Goal: Transaction & Acquisition: Purchase product/service

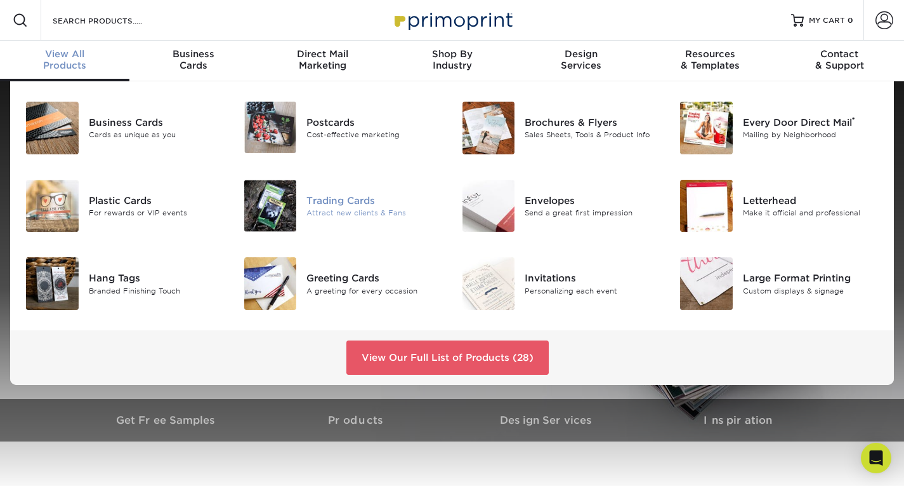
click at [328, 200] on div "Trading Cards" at bounding box center [375, 201] width 136 height 14
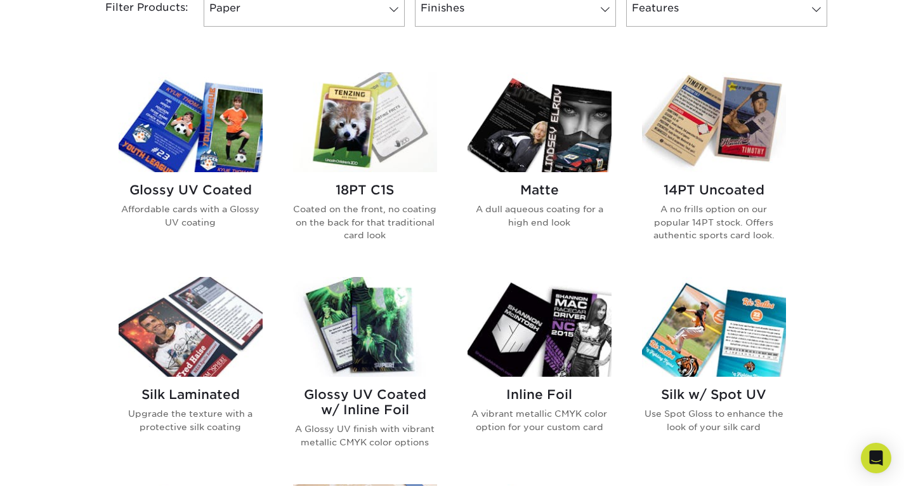
scroll to position [571, 0]
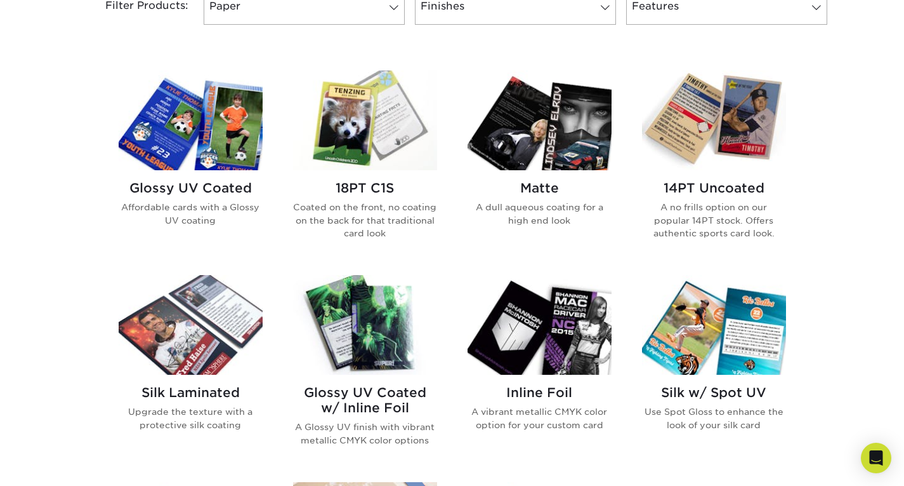
click at [179, 136] on img at bounding box center [191, 120] width 144 height 100
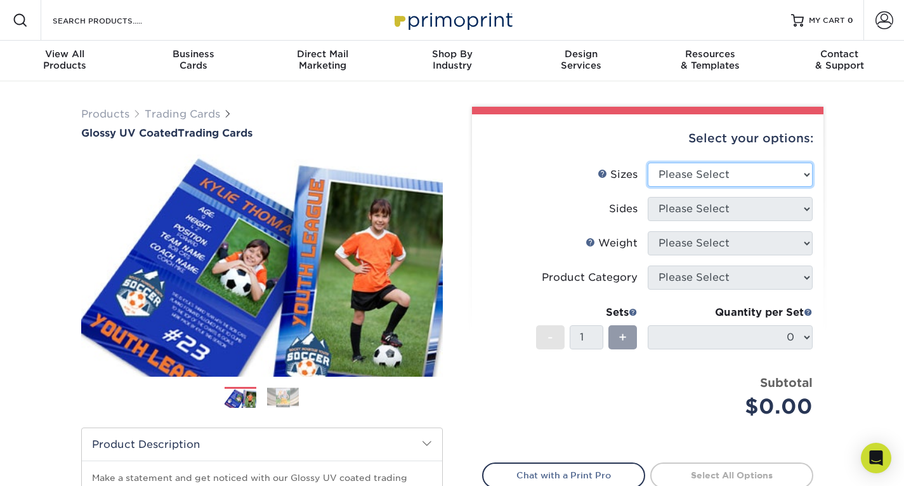
click at [809, 175] on select "Please Select 2.5" x 3.5"" at bounding box center [730, 174] width 165 height 24
select select "2.50x3.50"
click at [648, 162] on select "Please Select 2.5" x 3.5"" at bounding box center [730, 174] width 165 height 24
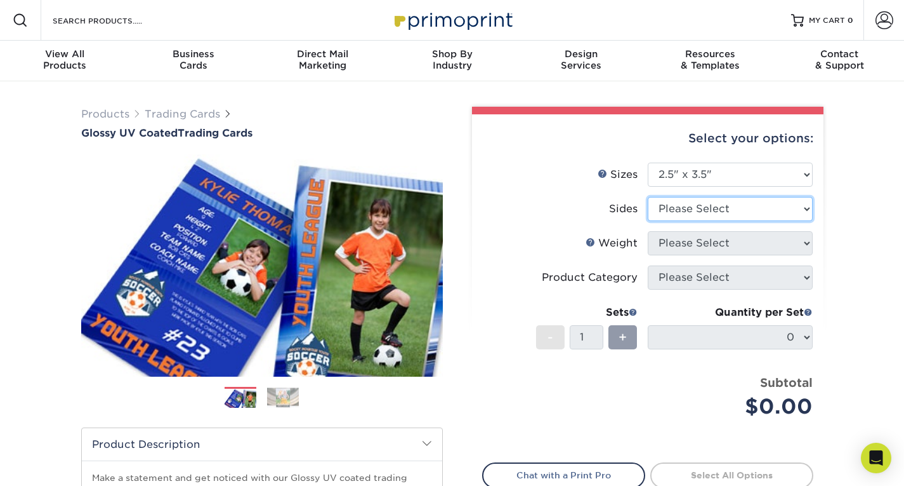
click at [804, 208] on select "Please Select Print Both Sides Print Front Only" at bounding box center [730, 209] width 165 height 24
select select "13abbda7-1d64-4f25-8bb2-c179b224825d"
click at [648, 197] on select "Please Select Print Both Sides Print Front Only" at bounding box center [730, 209] width 165 height 24
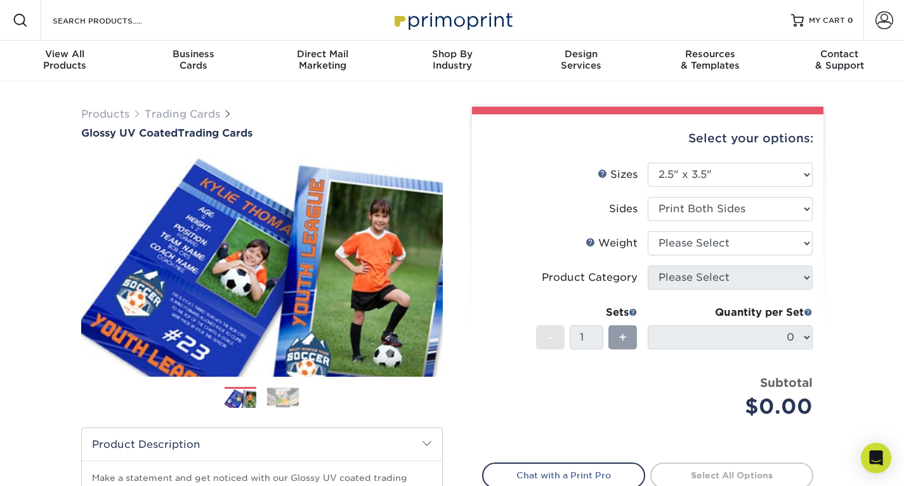
click at [814, 238] on div "Select your options: Sizes Help Sizes Please Select 2.5" x 3.5" Sides Please Se…" at bounding box center [648, 344] width 352 height 460
click at [809, 242] on select "Please Select 16PT 14PT 18PT C1S" at bounding box center [730, 243] width 165 height 24
click at [474, 193] on div "Select your options: Sizes Help Sizes Please Select 2.5" x 3.5" Sides Please Se…" at bounding box center [648, 344] width 352 height 460
drag, startPoint x: 715, startPoint y: 231, endPoint x: 719, endPoint y: 244, distance: 13.1
click at [717, 237] on select "Please Select 16PT 14PT 18PT C1S" at bounding box center [730, 243] width 165 height 24
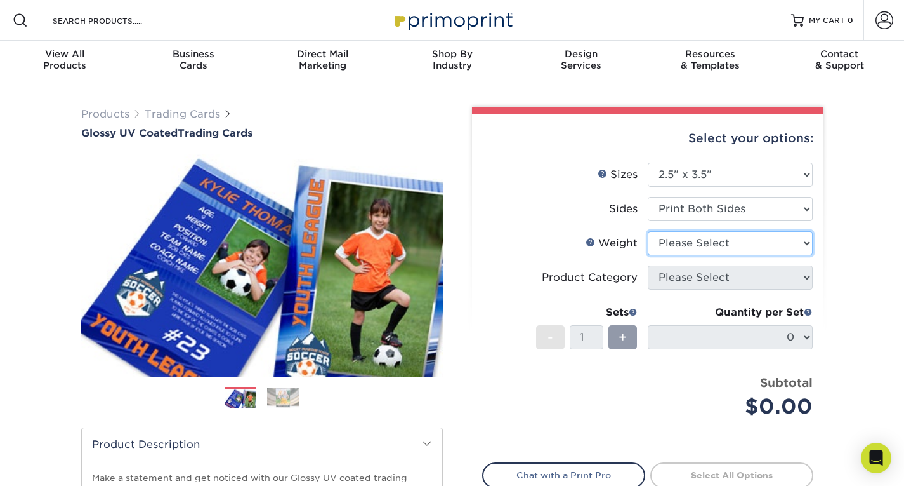
select select "16PT"
click at [648, 231] on select "Please Select 16PT 14PT 18PT C1S" at bounding box center [730, 243] width 165 height 24
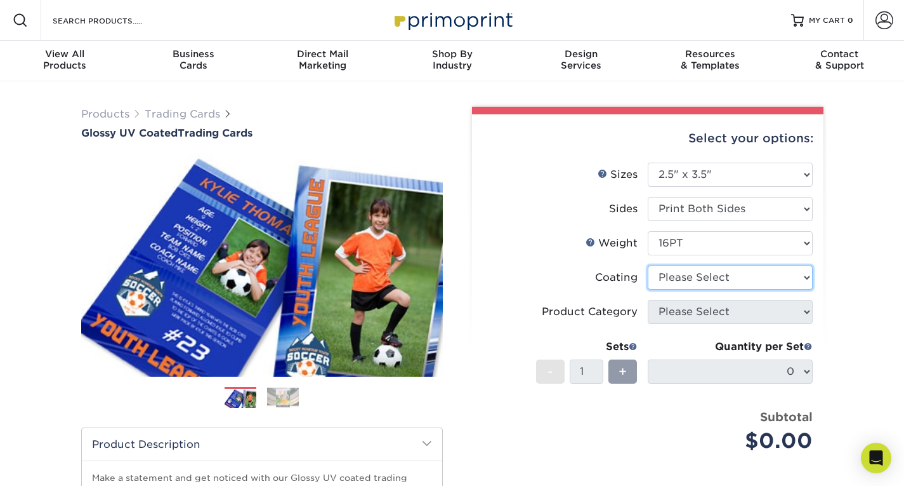
click at [765, 279] on select at bounding box center [730, 277] width 165 height 24
select select "ae367451-b2b8-45df-a344-0f05b6a12993"
click at [648, 265] on select at bounding box center [730, 277] width 165 height 24
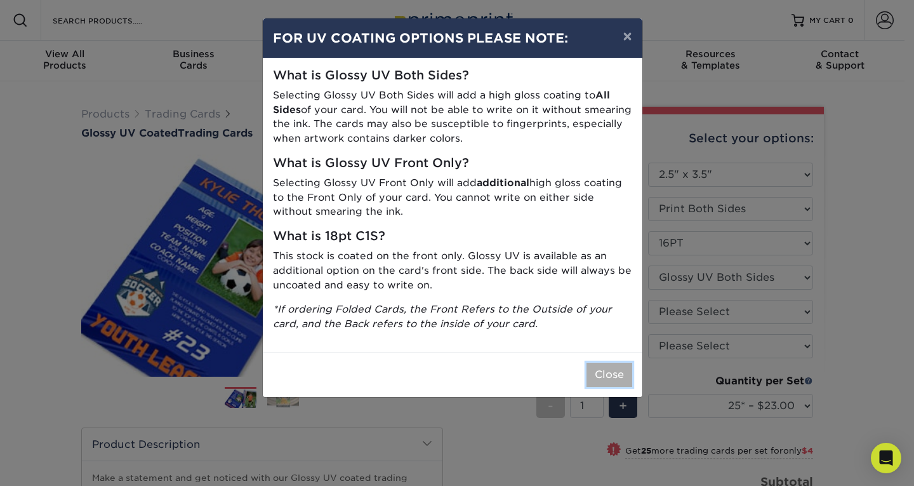
click at [604, 378] on button "Close" at bounding box center [609, 374] width 46 height 24
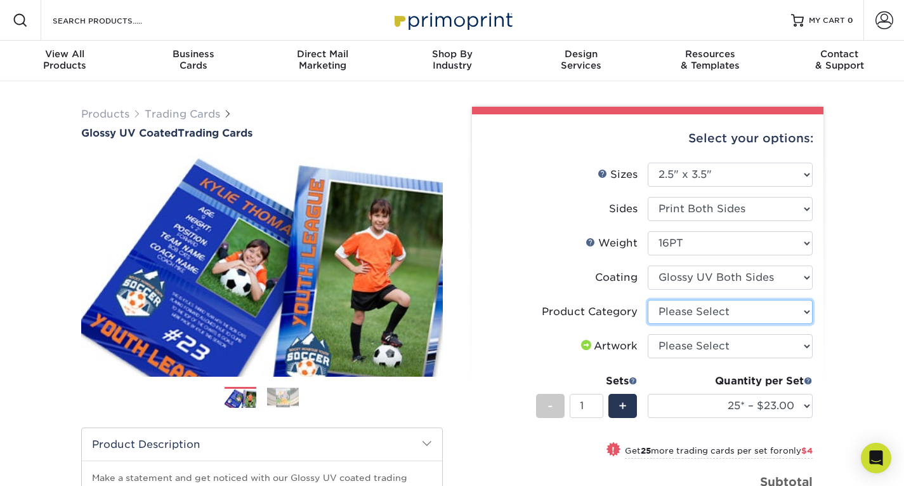
click at [762, 314] on select "Please Select Trading Cards" at bounding box center [730, 312] width 165 height 24
select select "c2f9bce9-36c2-409d-b101-c29d9d031e18"
click at [648, 300] on select "Please Select Trading Cards" at bounding box center [730, 312] width 165 height 24
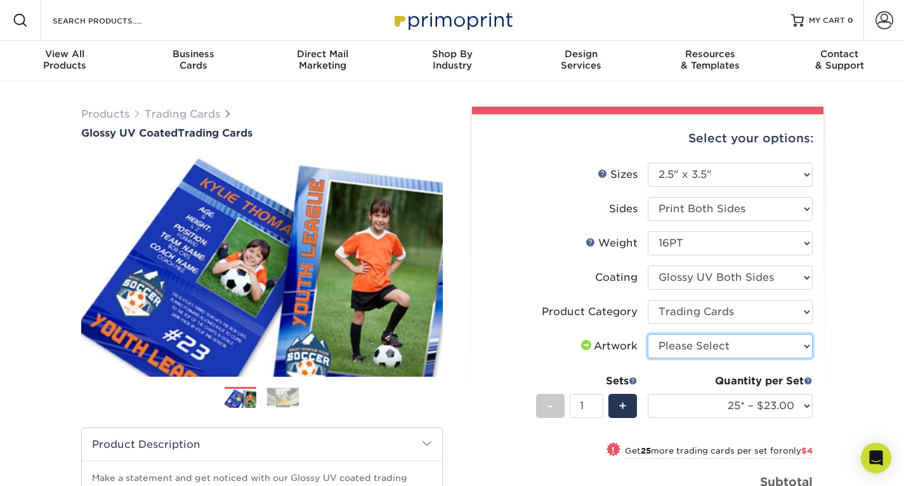
click at [748, 345] on select "Please Select I will upload files I need a design - $100" at bounding box center [730, 346] width 165 height 24
select select "upload"
click at [648, 334] on select "Please Select I will upload files I need a design - $100" at bounding box center [730, 346] width 165 height 24
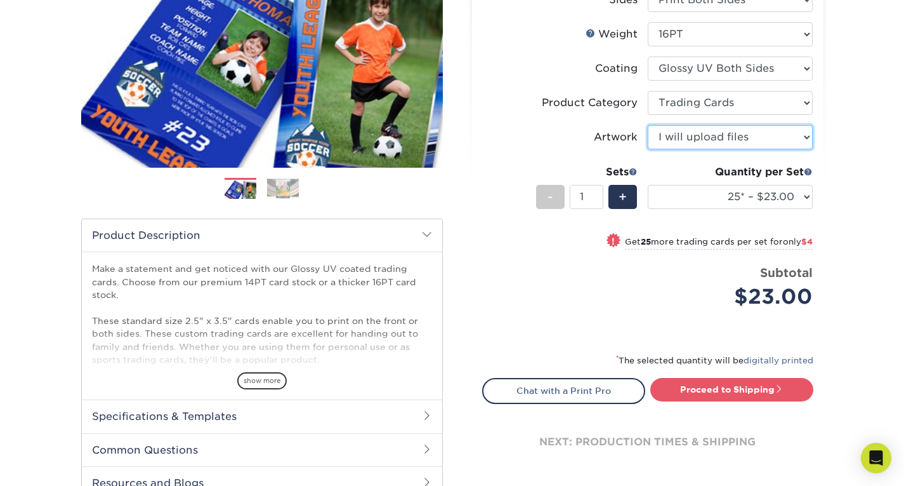
scroll to position [127, 0]
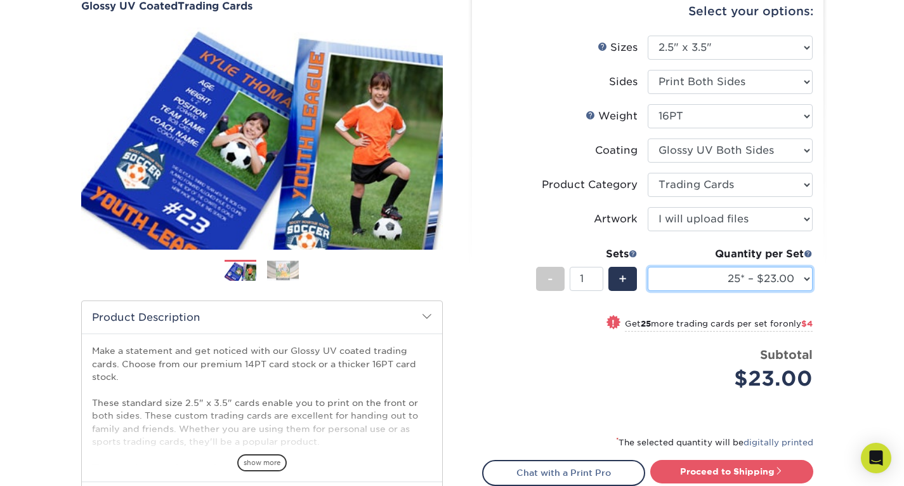
click at [808, 276] on select "25* – $23.00 50* – $27.00 75* – $33.00 100* – $37.00 250* – $47.00 500 – $58.00…" at bounding box center [730, 279] width 165 height 24
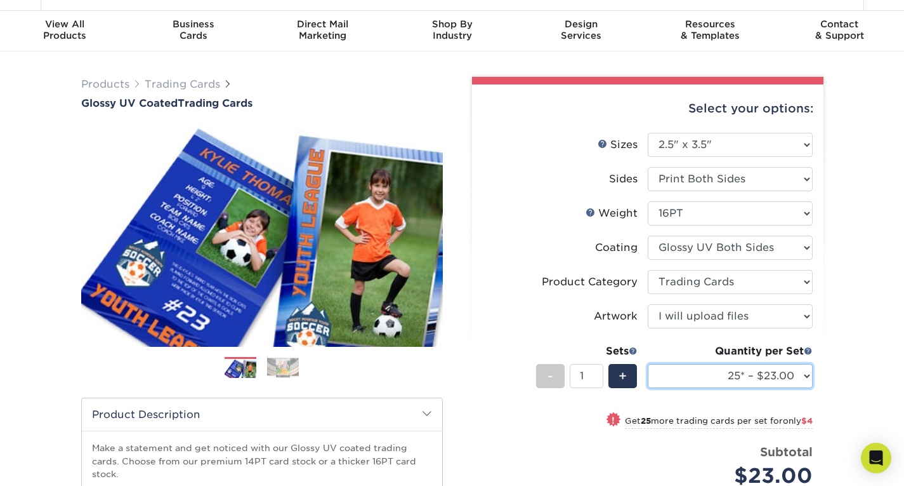
scroll to position [0, 0]
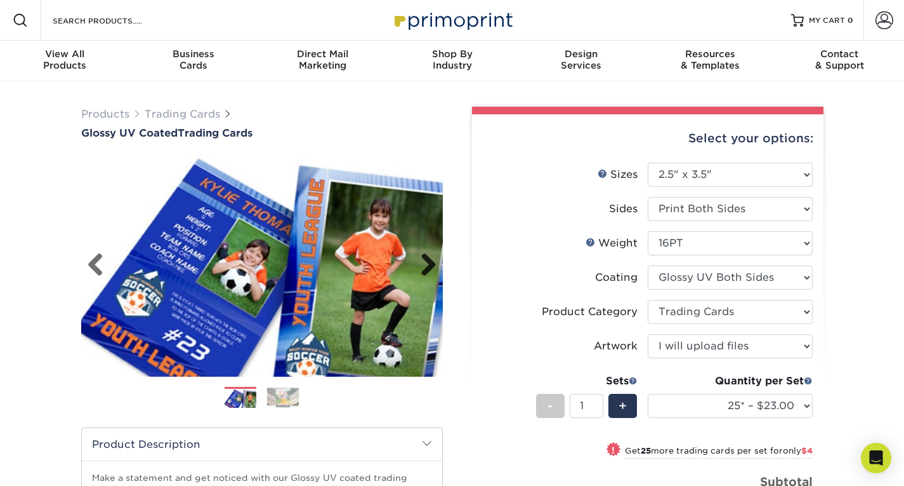
click at [429, 263] on link "Next" at bounding box center [423, 265] width 25 height 25
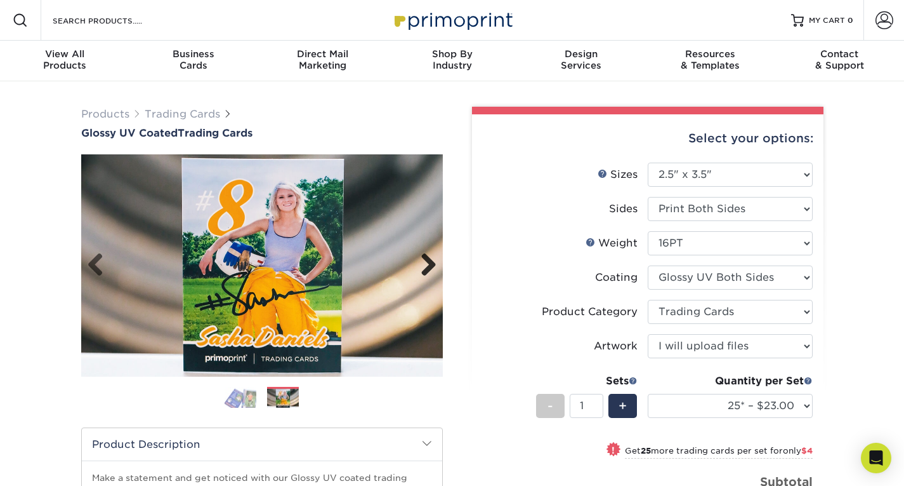
click at [428, 262] on link "Next" at bounding box center [423, 265] width 25 height 25
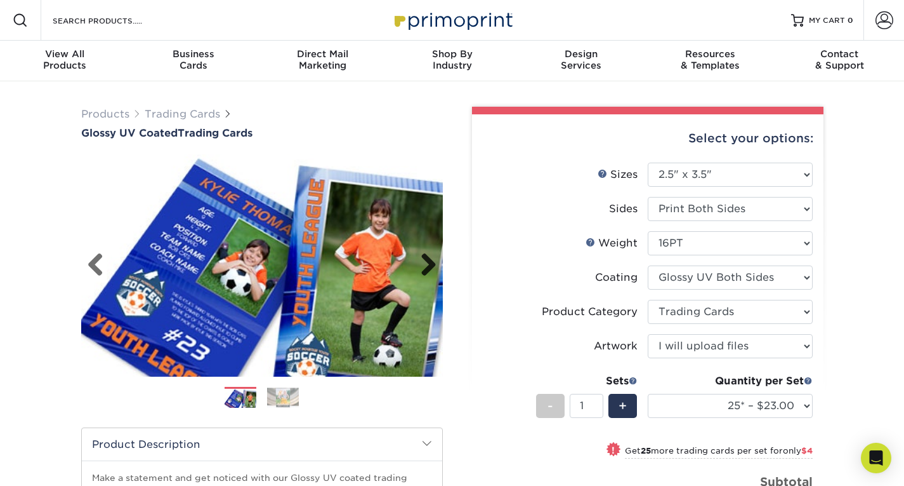
click at [428, 262] on link "Next" at bounding box center [423, 265] width 25 height 25
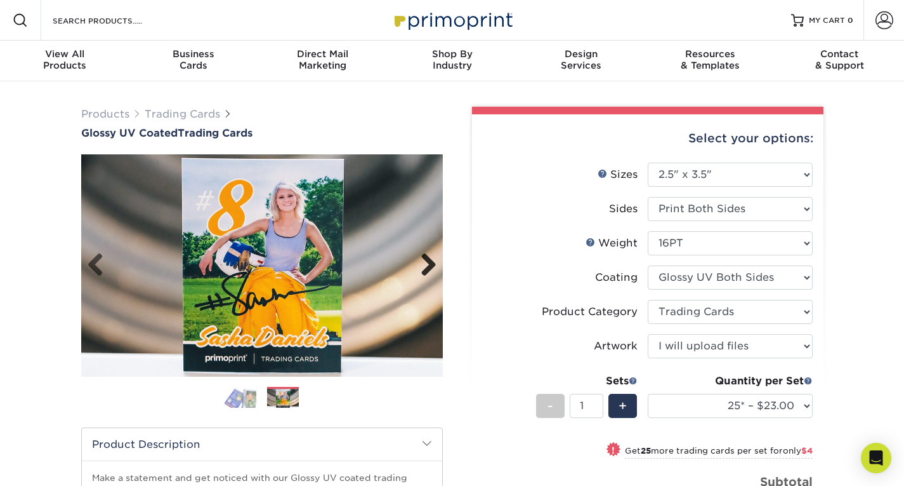
click at [427, 262] on link "Next" at bounding box center [423, 265] width 25 height 25
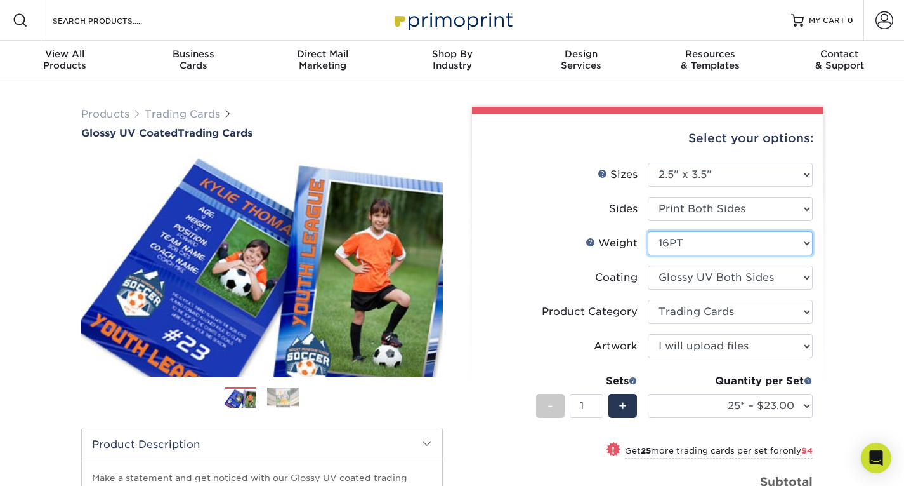
click at [753, 247] on select "Please Select 16PT 14PT 18PT C1S" at bounding box center [730, 243] width 165 height 24
select select "18PTC1S"
click at [648, 231] on select "Please Select 16PT 14PT 18PT C1S" at bounding box center [730, 243] width 165 height 24
select select "-1"
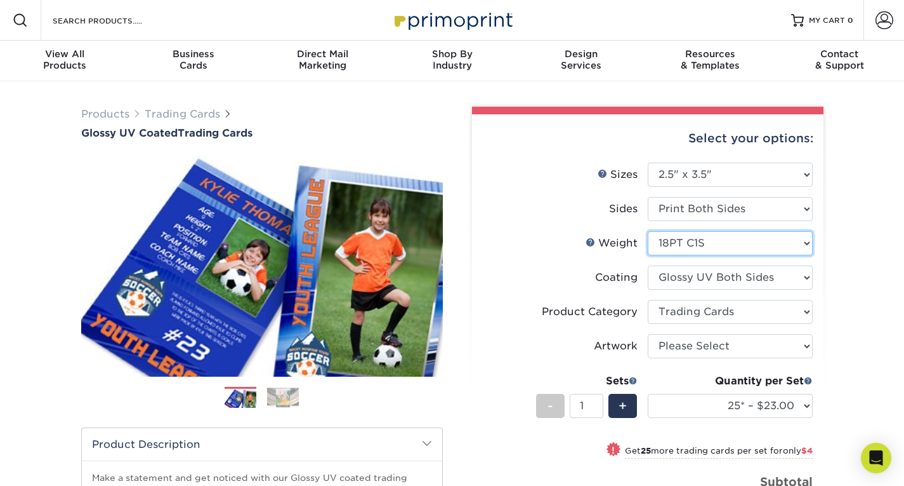
select select "-1"
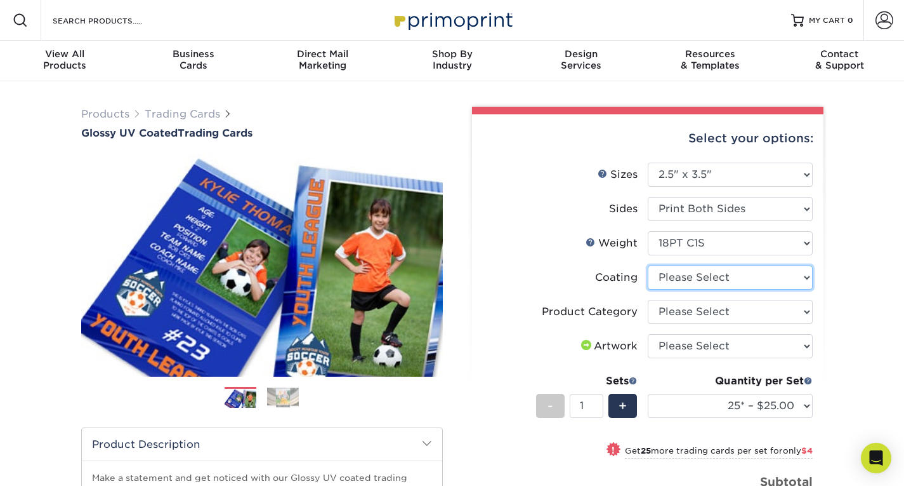
click at [800, 284] on select at bounding box center [730, 277] width 165 height 24
select select "1e8116af-acfc-44b1-83dc-8181aa338834"
click at [648, 265] on select at bounding box center [730, 277] width 165 height 24
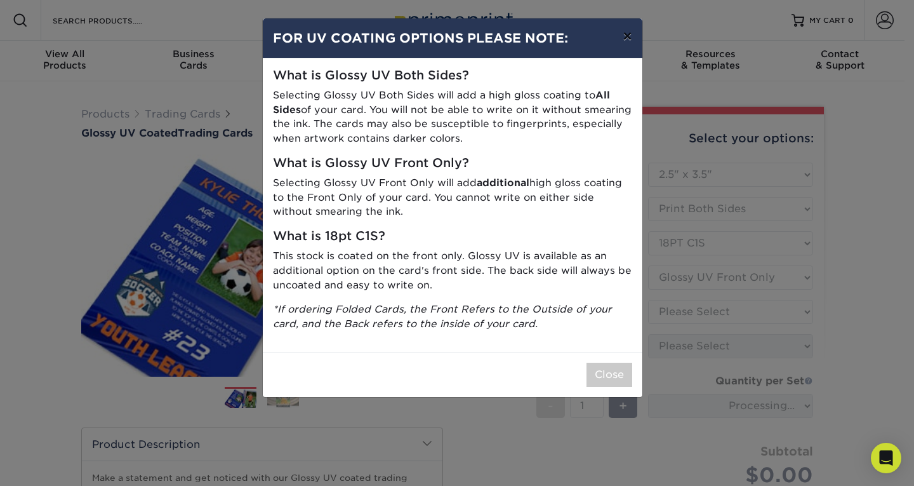
click at [632, 37] on button "×" at bounding box center [627, 36] width 29 height 36
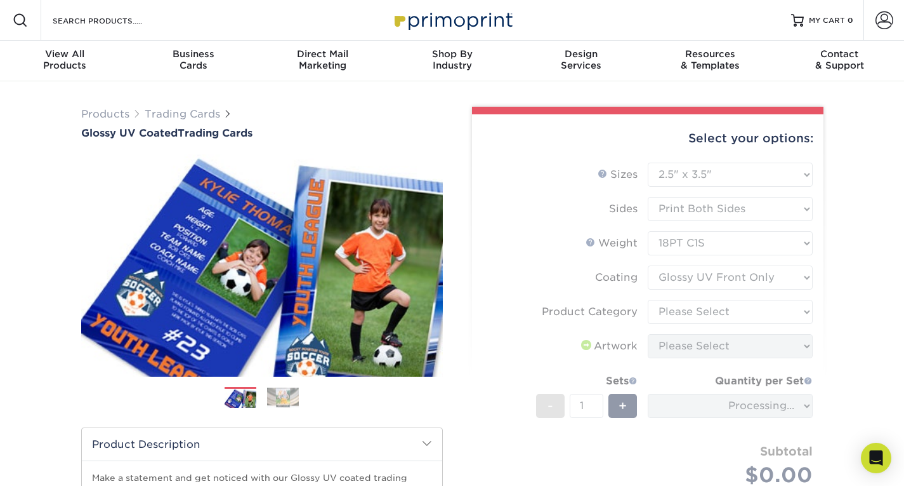
click at [768, 256] on form "Sizes Help Sizes Please Select 2.5" x 3.5" Sides Please Select 16PT - 1" at bounding box center [647, 339] width 331 height 354
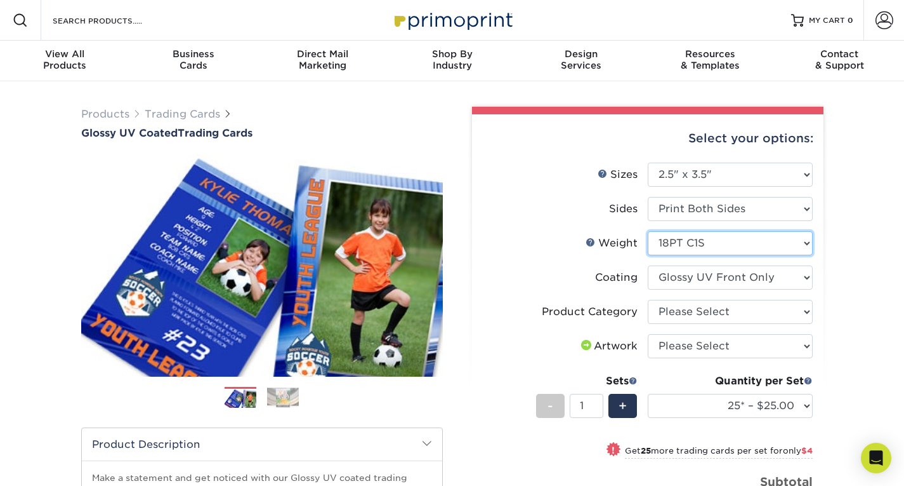
click at [774, 243] on select "Please Select 16PT 14PT 18PT C1S" at bounding box center [730, 243] width 165 height 24
drag, startPoint x: 842, startPoint y: 239, endPoint x: 835, endPoint y: 243, distance: 8.3
click at [842, 239] on div "Products Trading Cards Glossy UV Coated Trading Cards Previous Next /" at bounding box center [452, 420] width 904 height 678
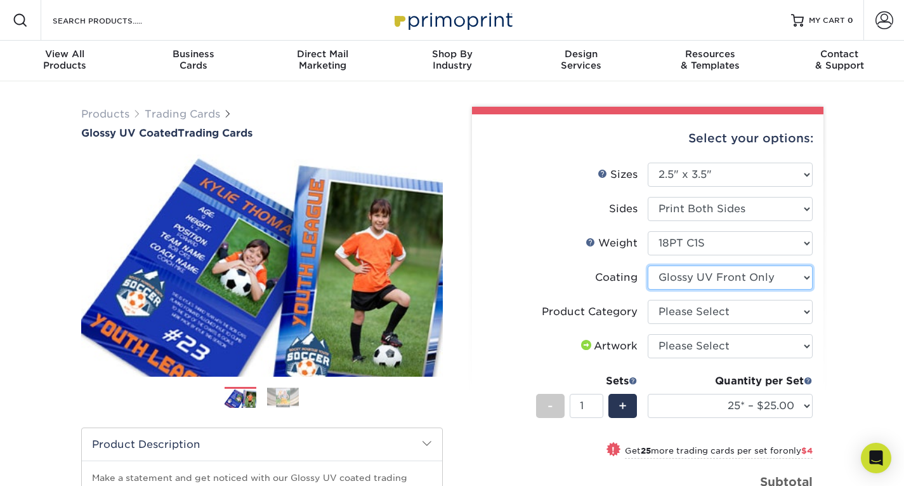
click at [773, 279] on select at bounding box center [730, 277] width 165 height 24
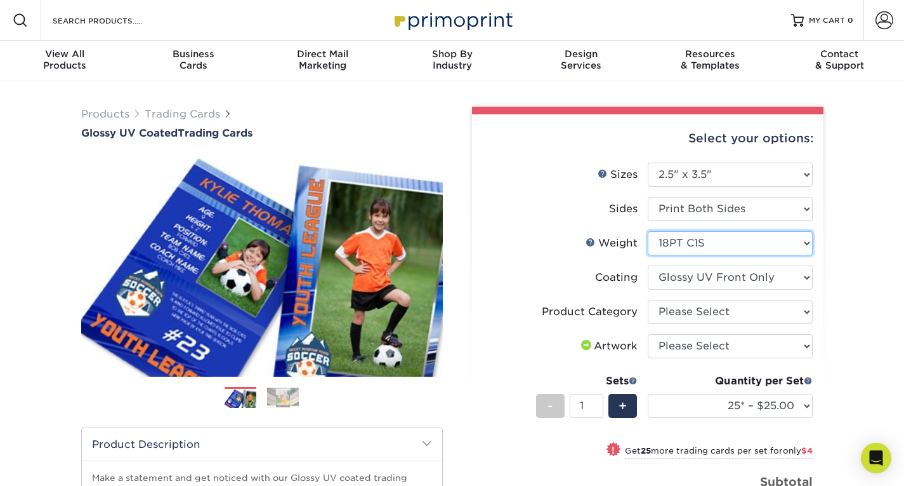
click at [774, 250] on select "Please Select 16PT 14PT 18PT C1S" at bounding box center [730, 243] width 165 height 24
click at [774, 249] on select "Please Select 16PT 14PT 18PT C1S" at bounding box center [730, 243] width 165 height 24
select select "16PT"
click at [648, 231] on select "Please Select 16PT 14PT 18PT C1S" at bounding box center [730, 243] width 165 height 24
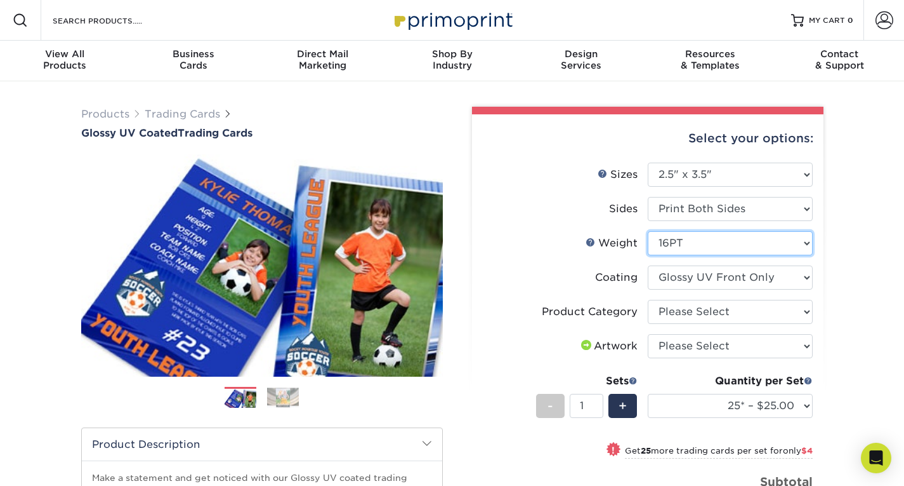
select select
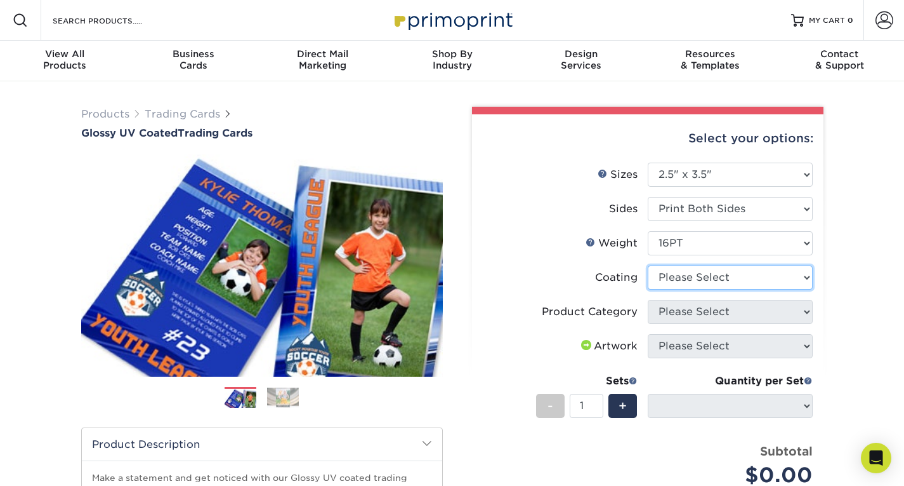
click at [765, 279] on select at bounding box center [730, 277] width 165 height 24
select select "ae367451-b2b8-45df-a344-0f05b6a12993"
click at [648, 265] on select at bounding box center [730, 277] width 165 height 24
select select "-1"
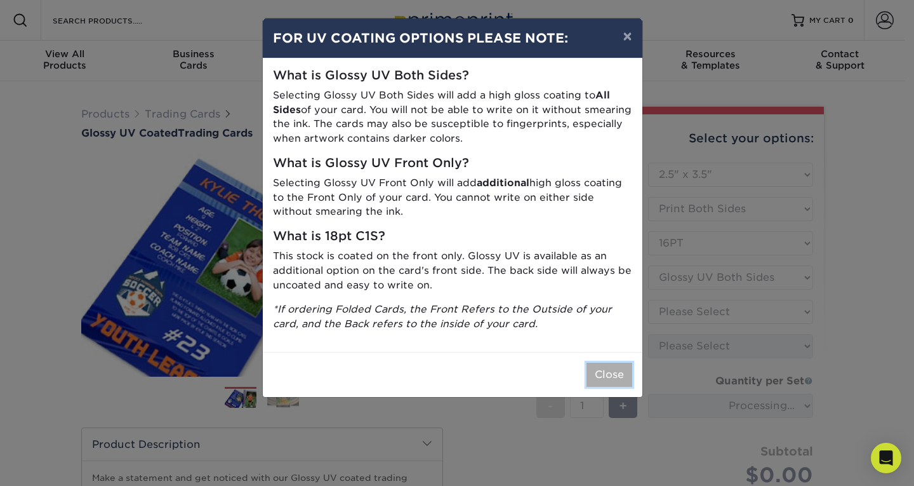
click at [618, 384] on button "Close" at bounding box center [609, 374] width 46 height 24
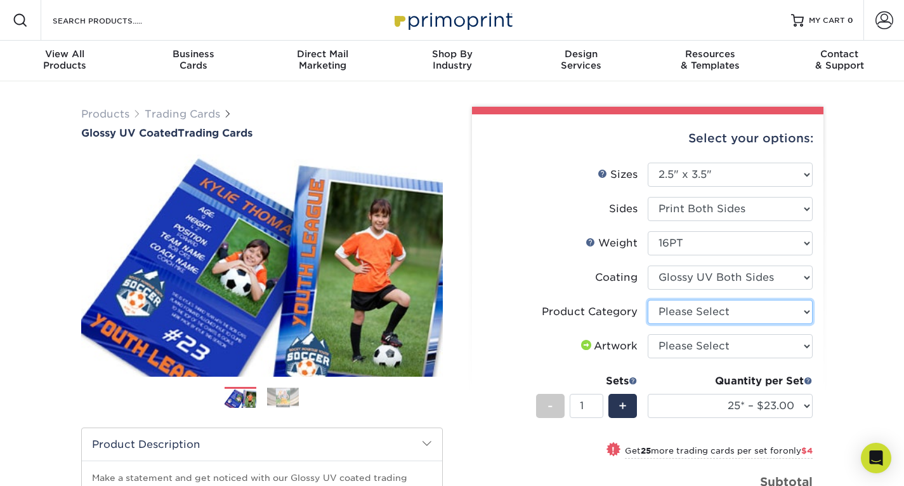
click at [739, 313] on select "Please Select Trading Cards" at bounding box center [730, 312] width 165 height 24
select select "c2f9bce9-36c2-409d-b101-c29d9d031e18"
click at [648, 300] on select "Please Select Trading Cards" at bounding box center [730, 312] width 165 height 24
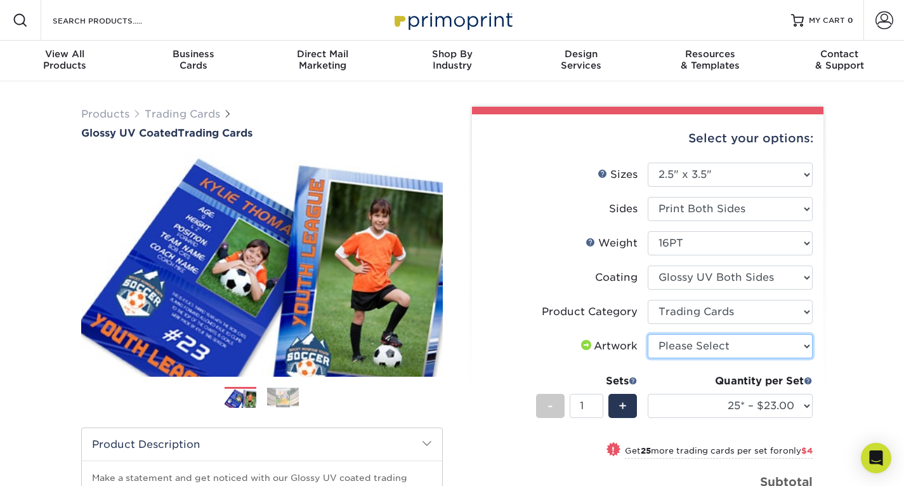
click at [743, 334] on select "Please Select I will upload files I need a design - $100" at bounding box center [730, 346] width 165 height 24
select select "upload"
click at [648, 334] on select "Please Select I will upload files I need a design - $100" at bounding box center [730, 346] width 165 height 24
click at [846, 324] on div "Products Trading Cards Glossy UV Coated Trading Cards Previous Next /" at bounding box center [452, 420] width 904 height 678
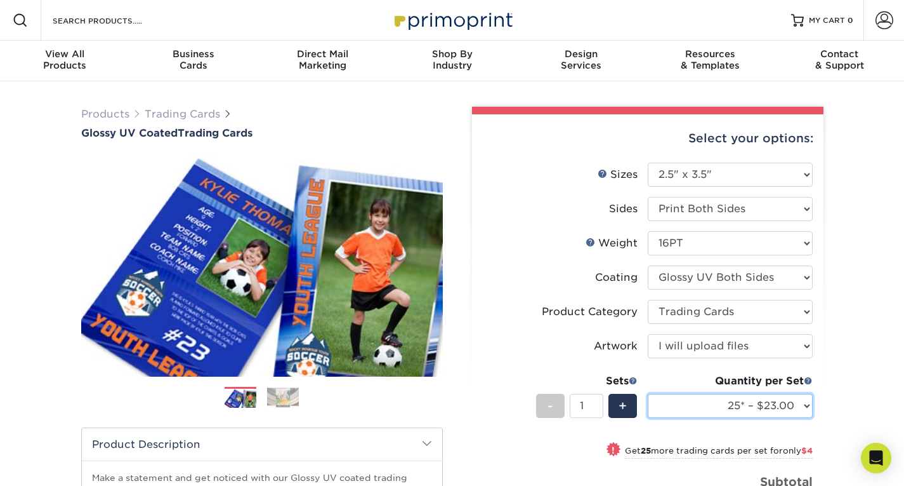
click at [790, 395] on select "25* – $23.00 50* – $27.00 75* – $33.00 100* – $37.00 250* – $47.00 500 – $58.00…" at bounding box center [730, 406] width 165 height 24
click at [515, 283] on label "Coating" at bounding box center [565, 277] width 165 height 24
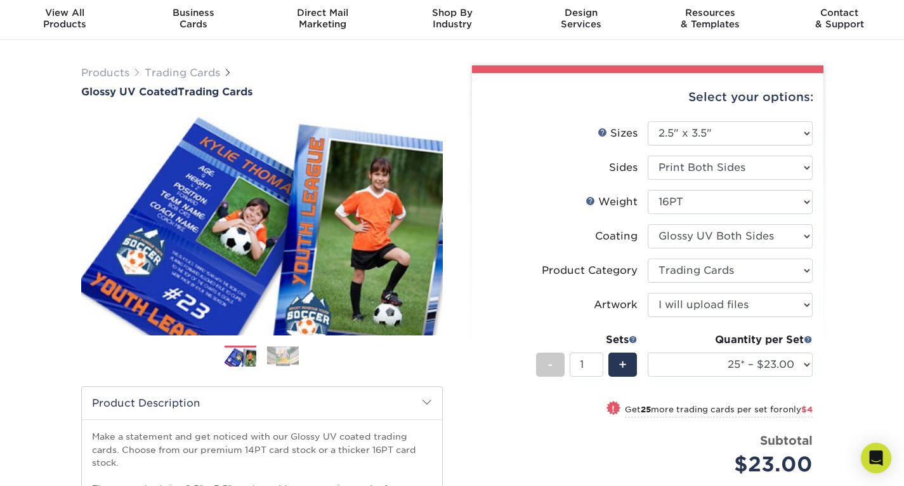
scroll to position [63, 0]
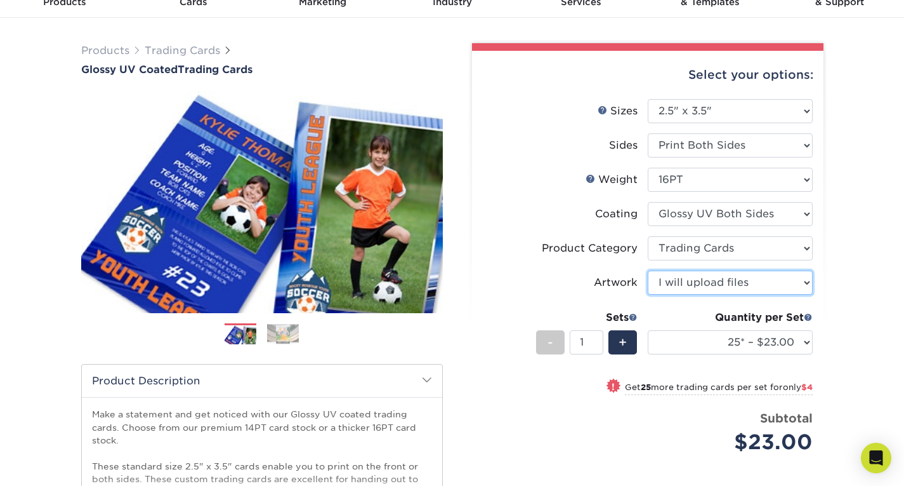
click at [807, 293] on select "Please Select I will upload files I need a design - $100" at bounding box center [730, 282] width 165 height 24
click at [886, 256] on div "Products Trading Cards Glossy UV Coated Trading Cards Previous Next /" at bounding box center [452, 357] width 904 height 678
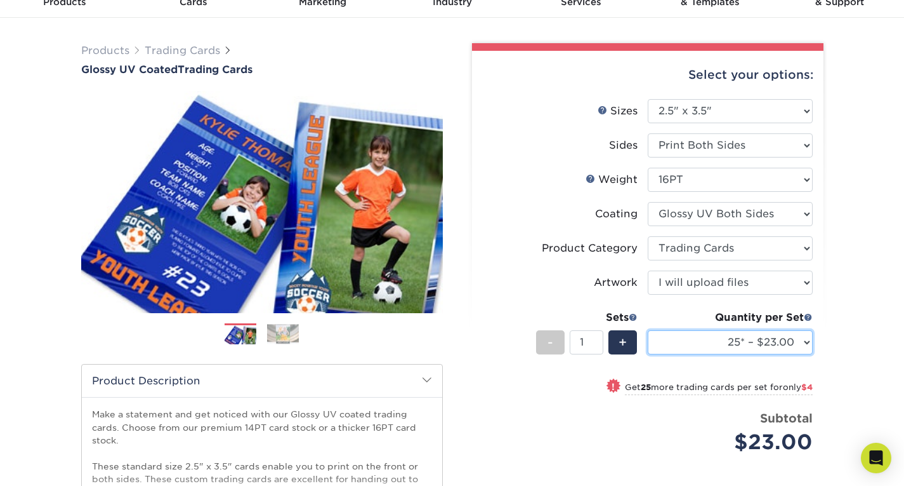
click at [783, 350] on select "25* – $23.00 50* – $27.00 75* – $33.00 100* – $37.00 250* – $47.00 500 – $58.00…" at bounding box center [730, 342] width 165 height 24
select select "500 – $58.00"
click at [648, 330] on select "25* – $23.00 50* – $27.00 75* – $33.00 100* – $37.00 250* – $47.00 500 – $58.00…" at bounding box center [730, 342] width 165 height 24
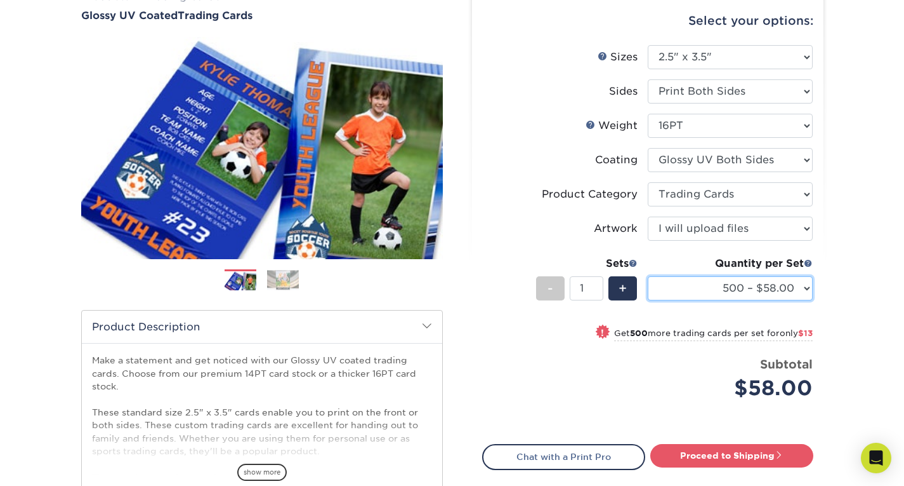
scroll to position [190, 0]
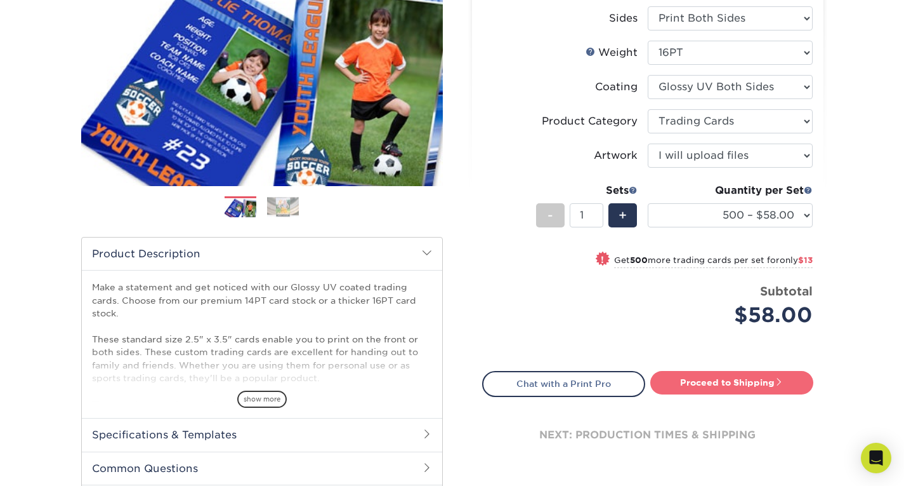
click at [713, 378] on link "Proceed to Shipping" at bounding box center [732, 382] width 163 height 23
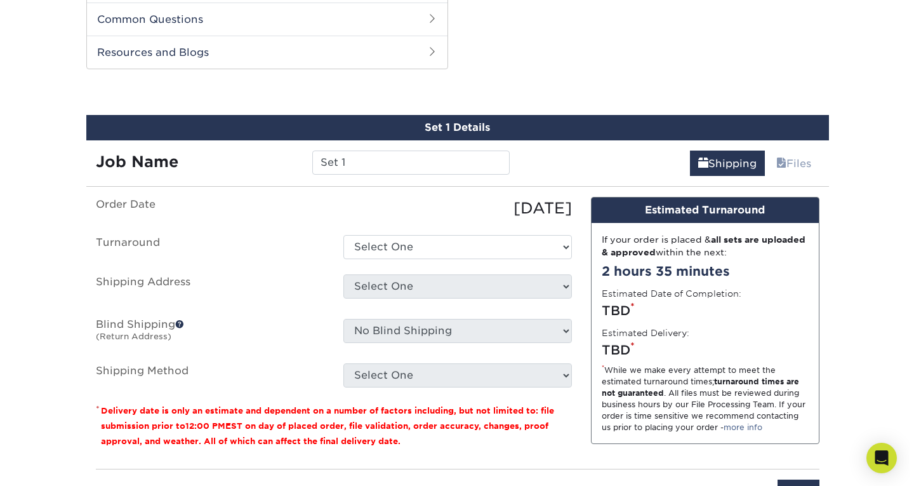
scroll to position [646, 0]
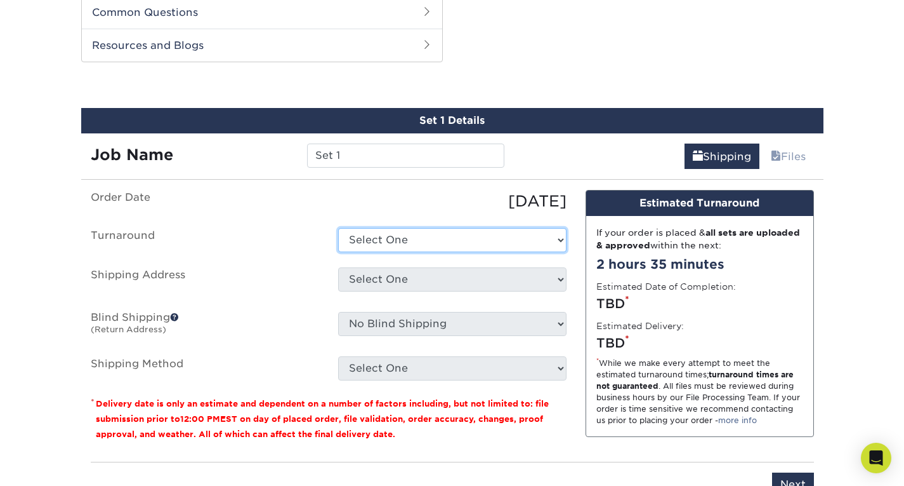
click at [557, 235] on select "Select One 2-4 Business Days 2 Day Next Business Day" at bounding box center [452, 240] width 229 height 24
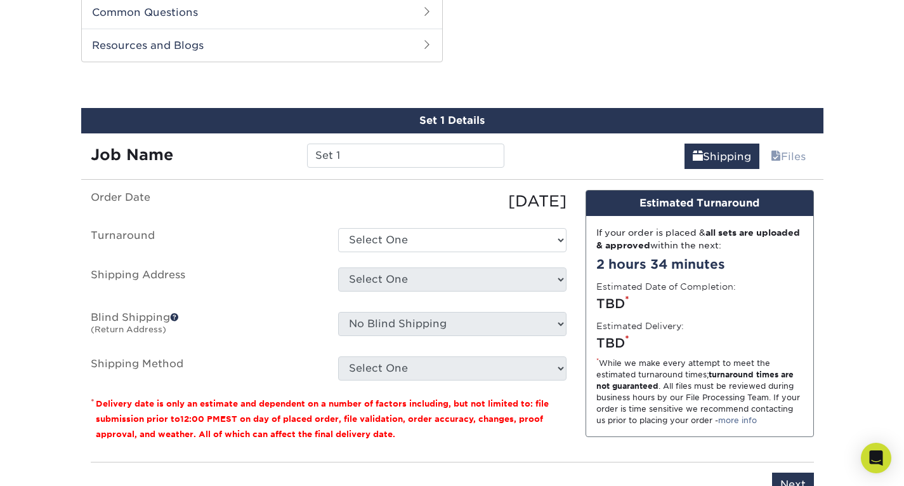
click at [325, 171] on div "Set 1 Details Job Name Set 1 Shipping Files You've choosen mailing services! If…" at bounding box center [452, 310] width 743 height 404
click at [486, 253] on ul "Order Date 09/22/2025 Turnaround Select One 2-4 Business Days 2 Day Next Busine…" at bounding box center [329, 285] width 476 height 190
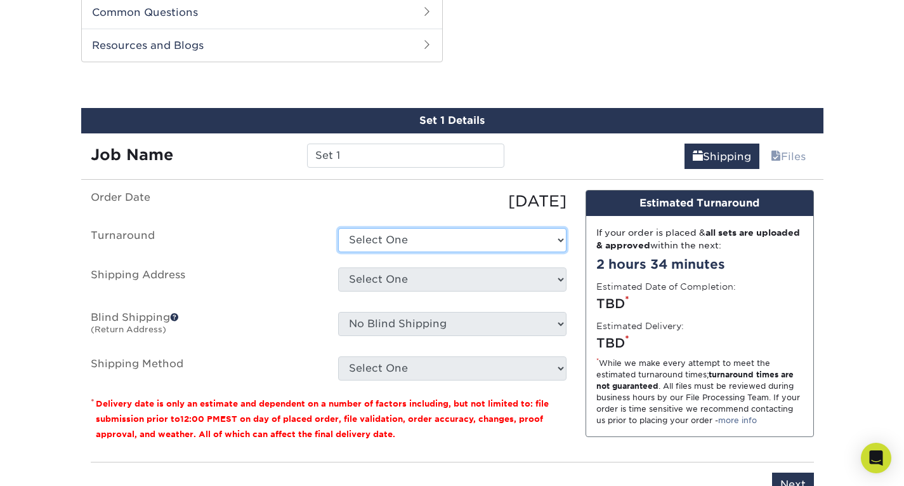
click at [487, 244] on select "Select One 2-4 Business Days 2 Day Next Business Day" at bounding box center [452, 240] width 229 height 24
select select "011ce049-c86c-4d74-aa65-d0af92689019"
click at [338, 228] on select "Select One 2-4 Business Days 2 Day Next Business Day" at bounding box center [452, 240] width 229 height 24
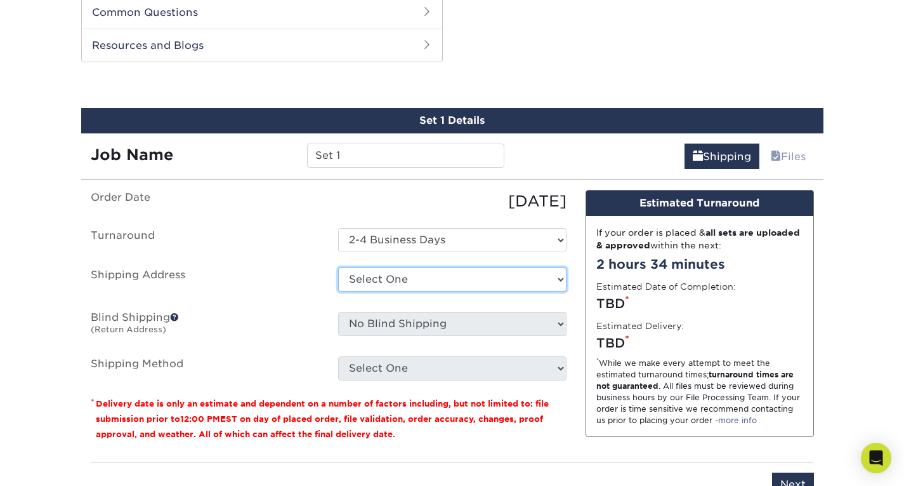
click at [482, 289] on select "Select One + Add New Address - Login" at bounding box center [452, 279] width 229 height 24
select select "newaddress"
click at [338, 267] on select "Select One + Add New Address - Login" at bounding box center [452, 279] width 229 height 24
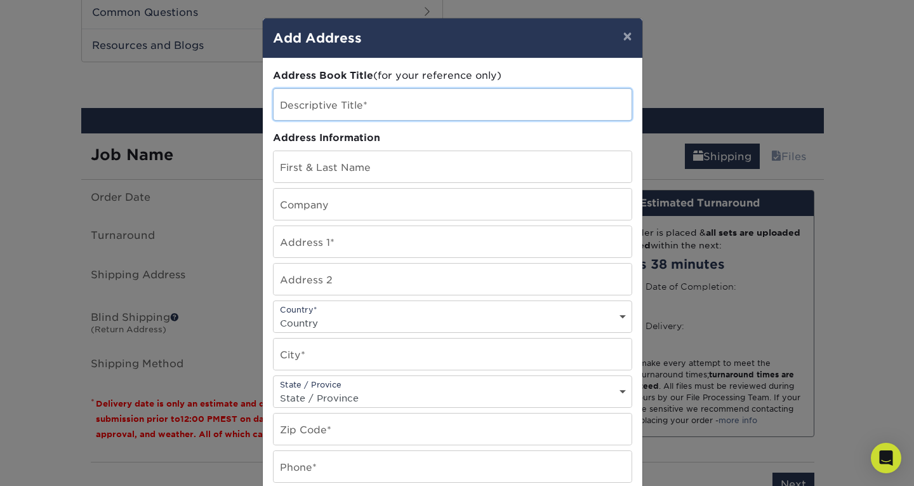
click at [399, 104] on input "text" at bounding box center [453, 104] width 358 height 31
type input "Franklin Police Department"
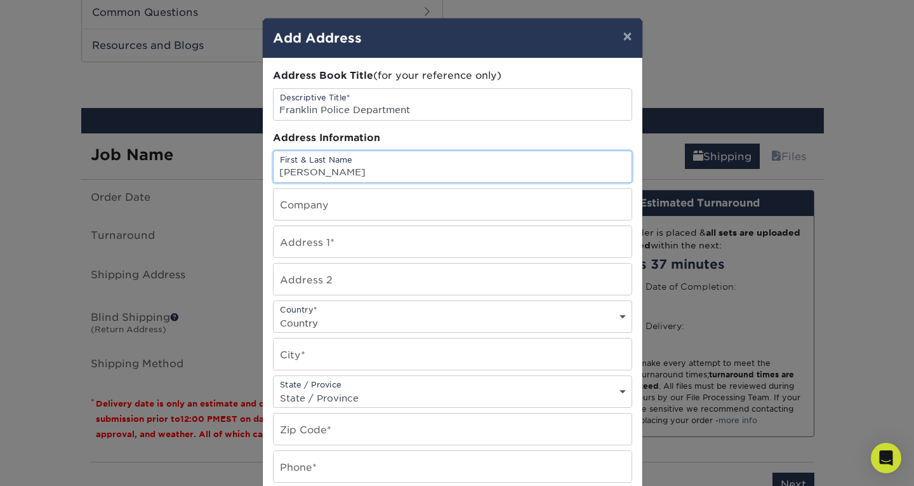
type input "Jacob Lacon"
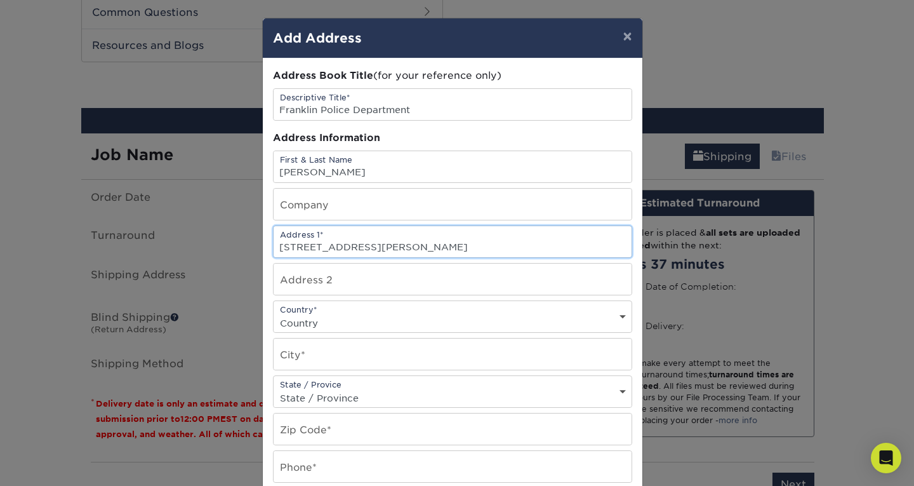
type input "400 Anderson St"
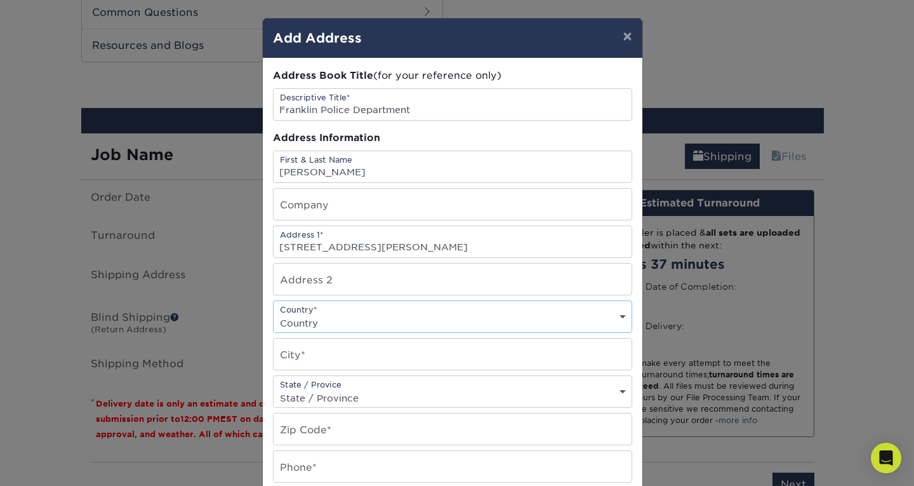
select select "US"
type input "q"
type input "Franklin"
select select "OH"
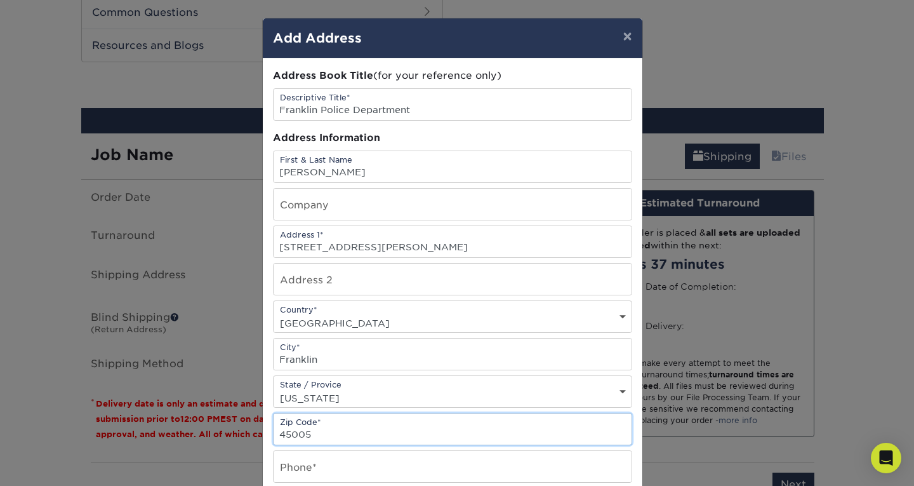
type input "45005"
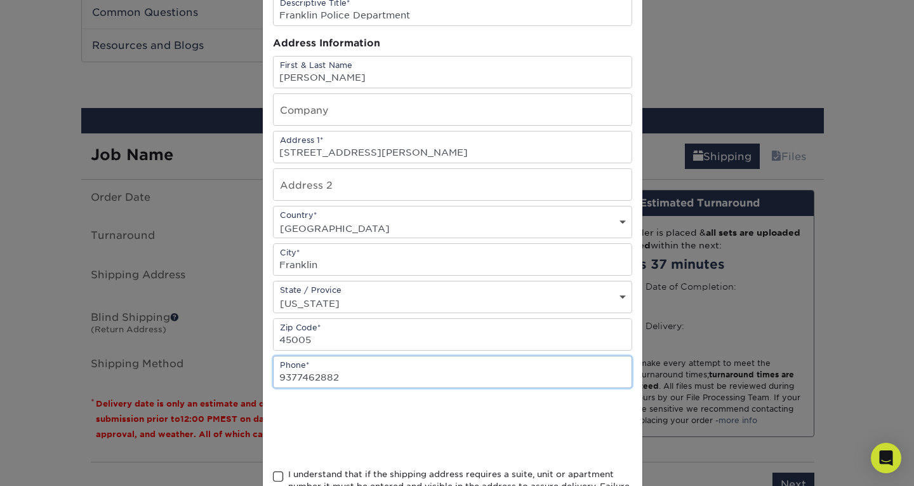
scroll to position [190, 0]
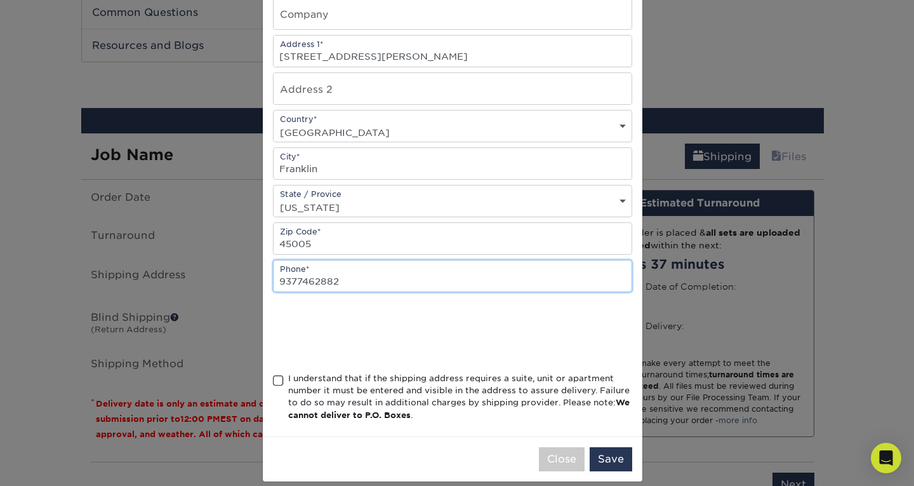
type input "9377462882"
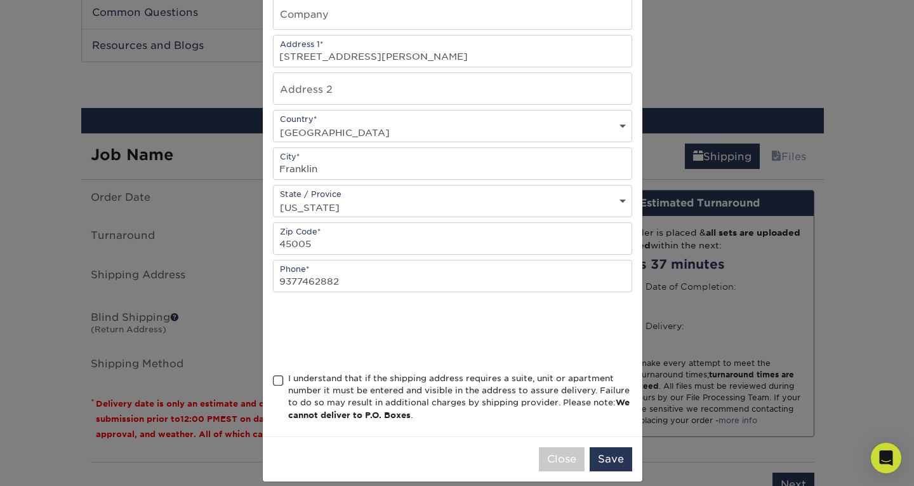
click at [275, 378] on span at bounding box center [278, 380] width 11 height 12
click at [0, 0] on input "I understand that if the shipping address requires a suite, unit or apartment n…" at bounding box center [0, 0] width 0 height 0
click at [599, 465] on button "Save" at bounding box center [611, 459] width 43 height 24
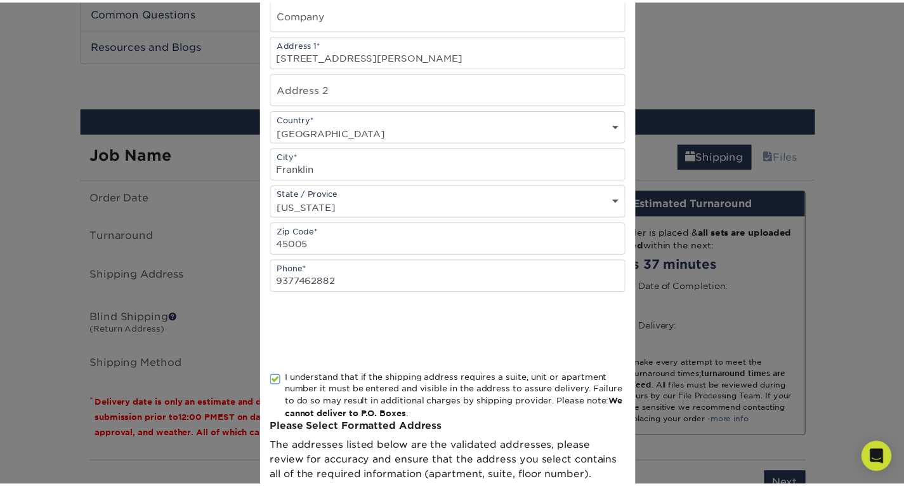
scroll to position [0, 0]
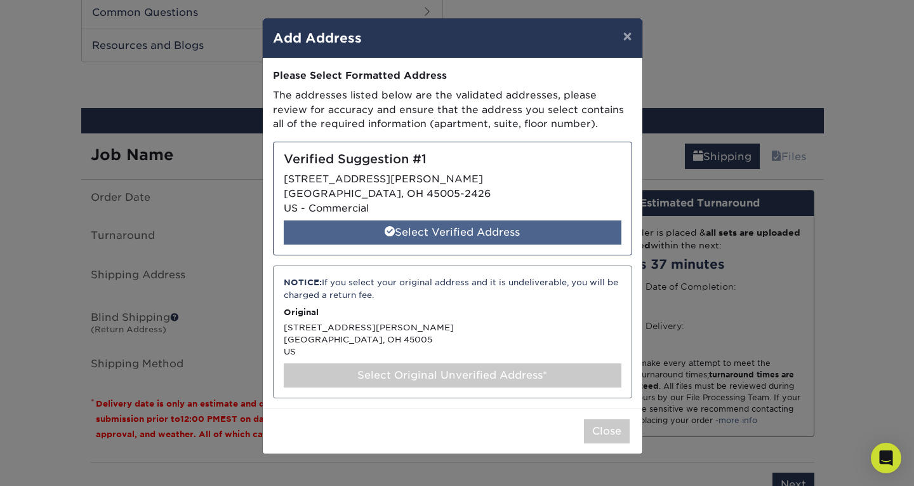
click at [451, 232] on div "Select Verified Address" at bounding box center [453, 232] width 338 height 24
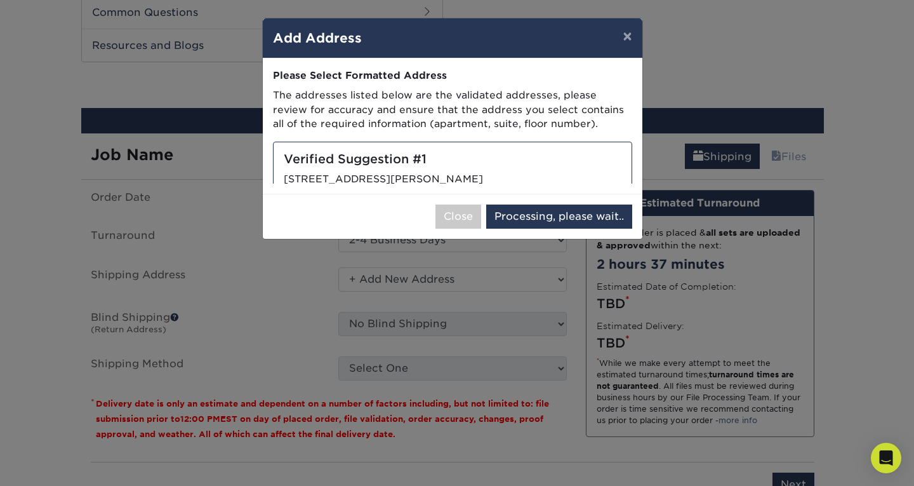
select select "286205"
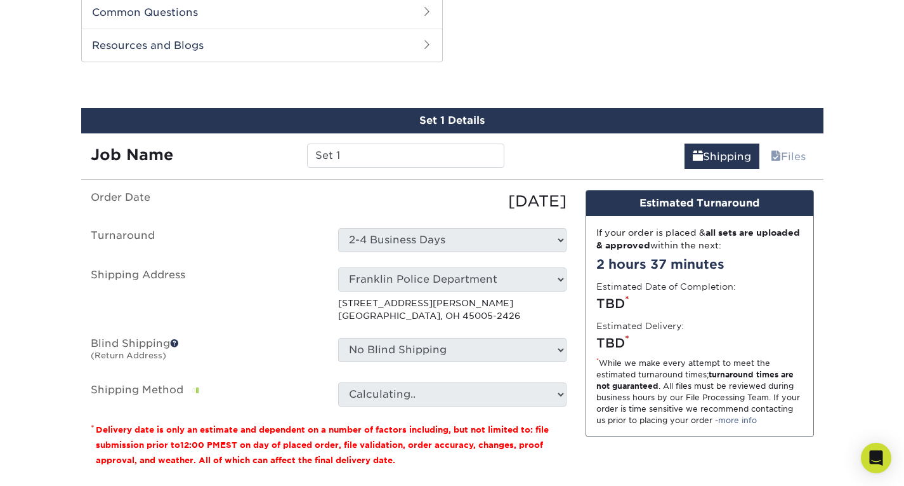
click at [578, 343] on div "Design Estimated Turnaround If your order is placed & all sets are uploaded & a…" at bounding box center [700, 334] width 248 height 288
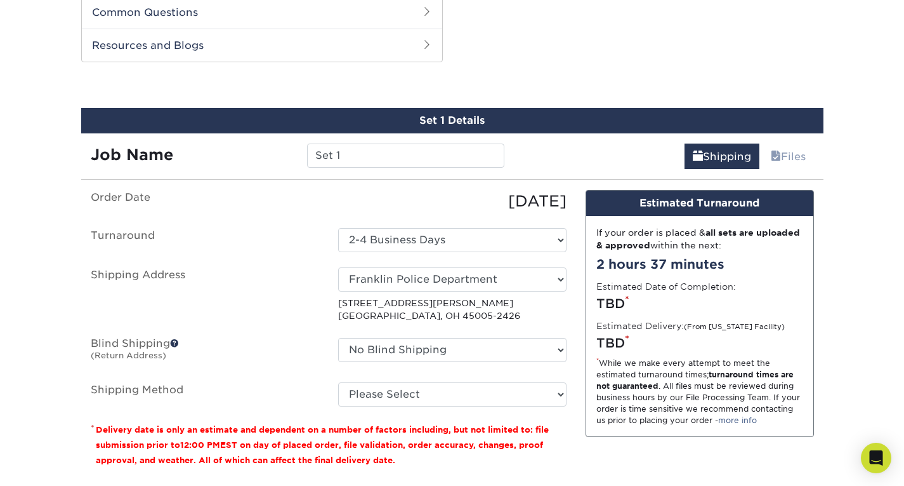
click at [559, 362] on div "No Blind Shipping + Add New Address" at bounding box center [453, 352] width 248 height 29
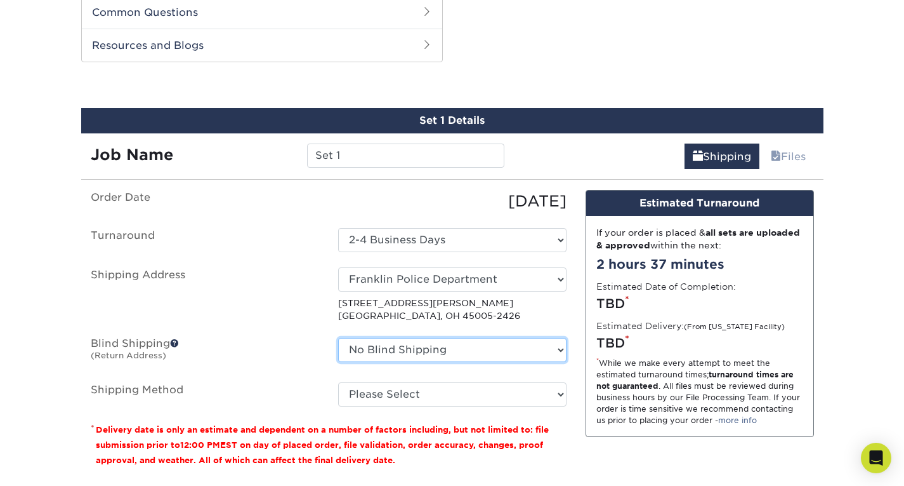
click at [557, 351] on select "No Blind Shipping + Add New Address" at bounding box center [452, 350] width 229 height 24
click at [564, 352] on select "No Blind Shipping + Add New Address" at bounding box center [452, 350] width 229 height 24
click at [557, 350] on select "No Blind Shipping + Add New Address" at bounding box center [452, 350] width 229 height 24
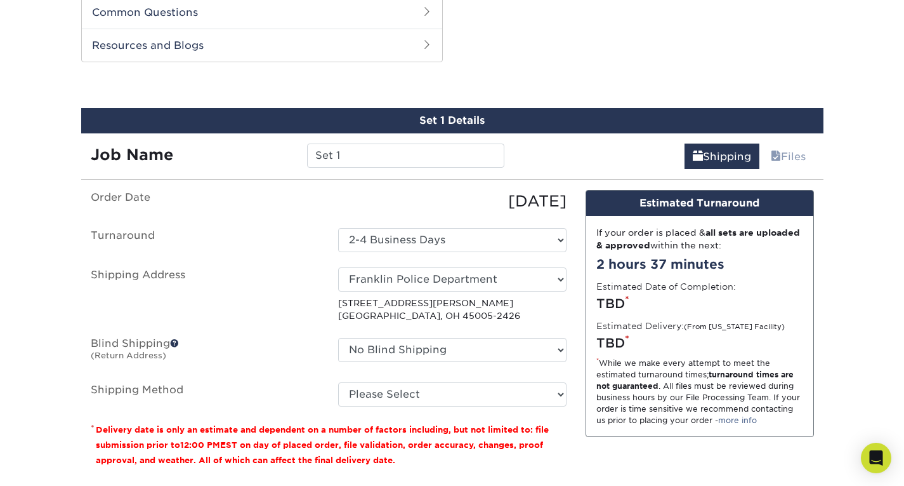
click at [548, 329] on ul "Order Date 09/22/2025 Turnaround Select One 2-4 Business Days 2 Day Next Busine…" at bounding box center [329, 298] width 476 height 216
click at [558, 397] on select "Please Select Ground Shipping (+$13.84) 3 Day Shipping Service (+$14.22) 2 Day …" at bounding box center [452, 394] width 229 height 24
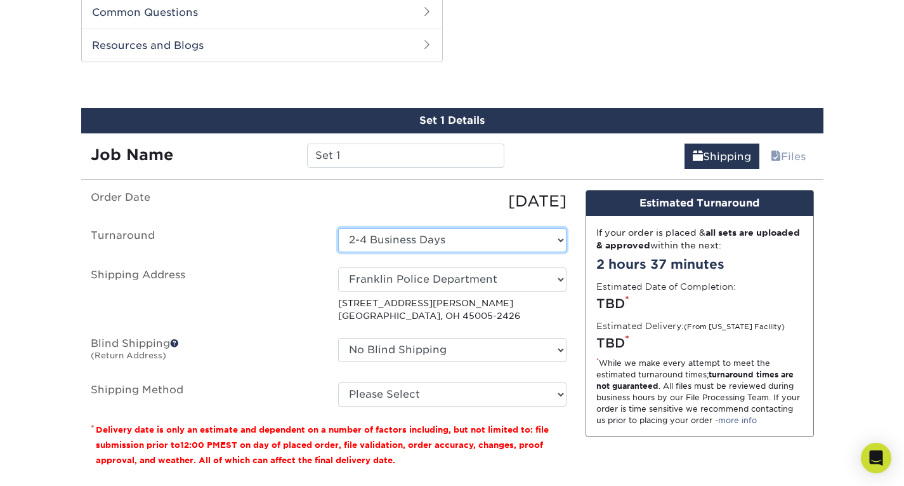
click at [462, 241] on select "Select One 2-4 Business Days 2 Day Next Business Day" at bounding box center [452, 240] width 229 height 24
click at [503, 248] on select "Select One 2-4 Business Days 2 Day Next Business Day" at bounding box center [452, 240] width 229 height 24
select select "d7e891b1-ae9b-4226-a022-25e4a50b7758"
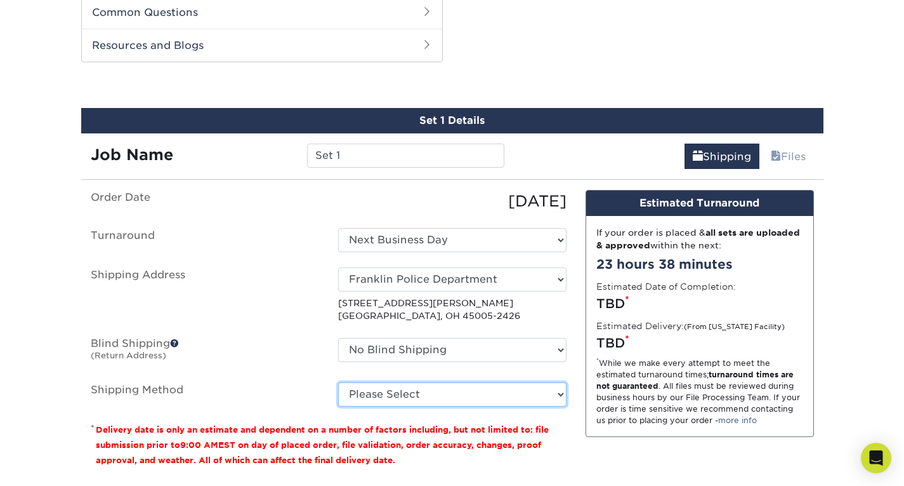
click at [541, 398] on select "Please Select Ground Shipping (+$13.84) 3 Day Shipping Service (+$14.22) 2 Day …" at bounding box center [452, 394] width 229 height 24
select select "13"
click at [338, 382] on select "Please Select Ground Shipping (+$13.84) 3 Day Shipping Service (+$14.22) 2 Day …" at bounding box center [452, 394] width 229 height 24
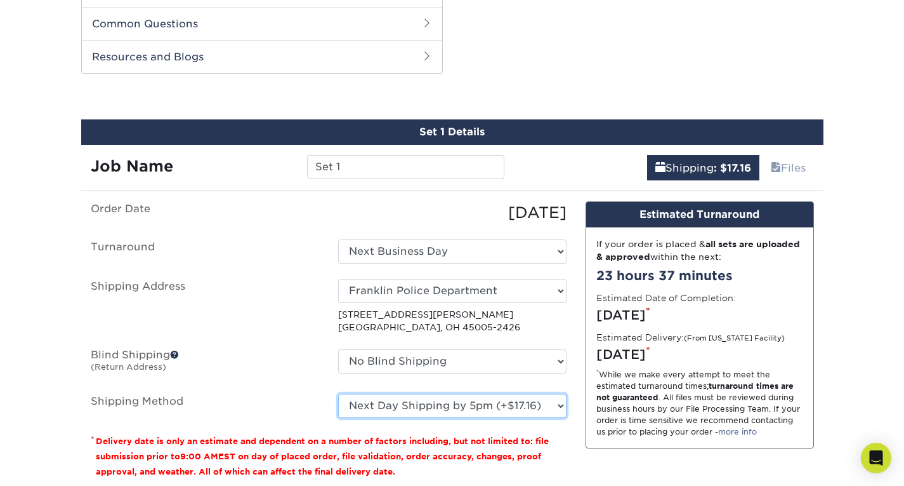
scroll to position [825, 0]
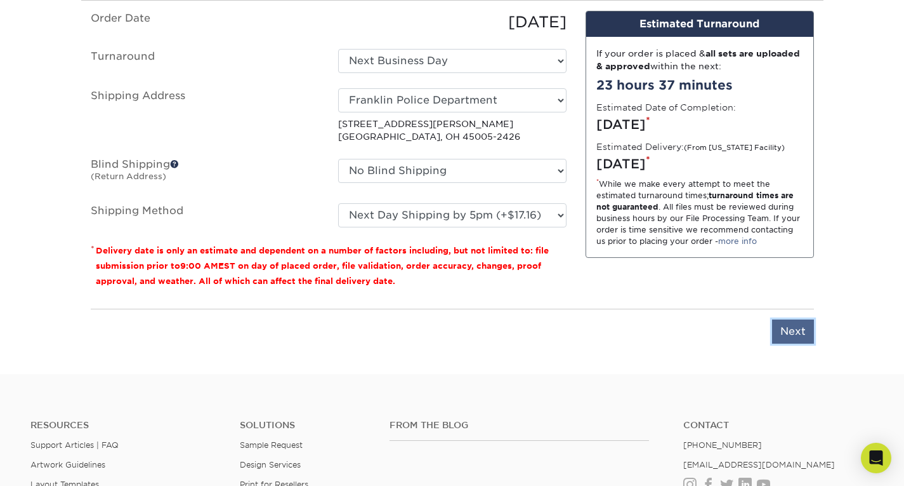
click at [789, 327] on input "Next" at bounding box center [793, 331] width 42 height 24
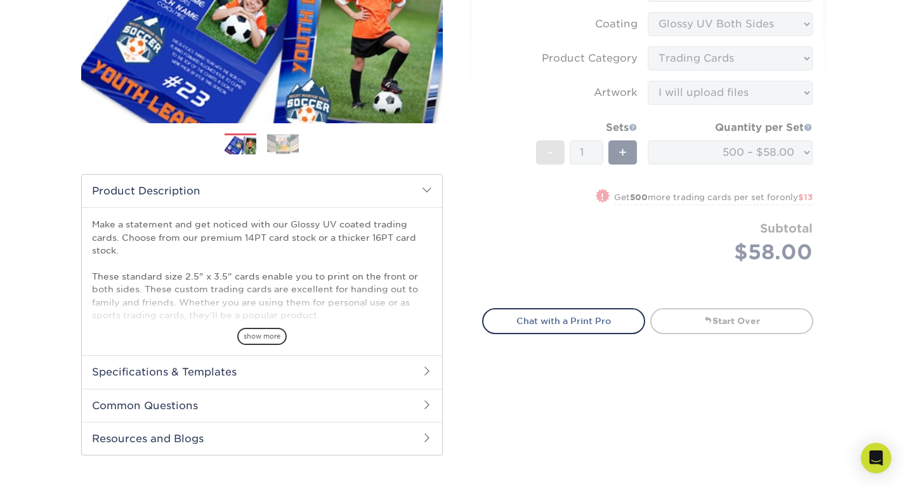
scroll to position [254, 0]
click at [258, 335] on span "show more" at bounding box center [262, 335] width 50 height 17
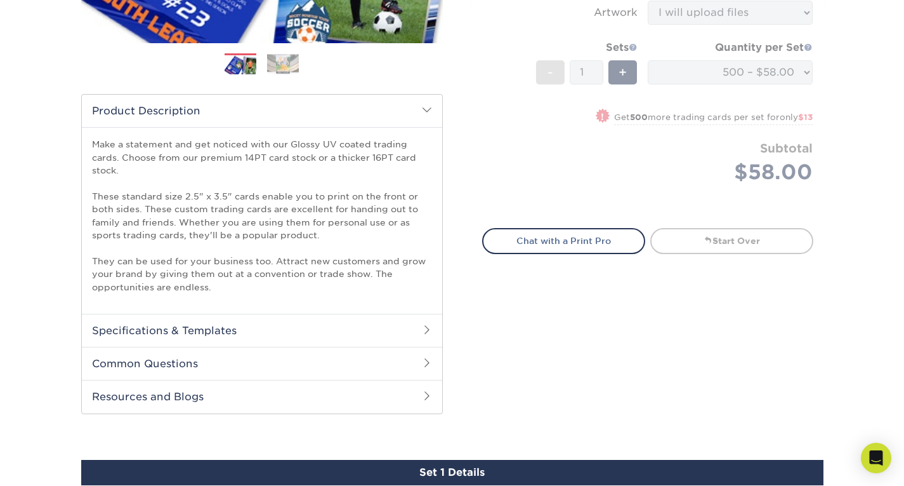
scroll to position [381, 0]
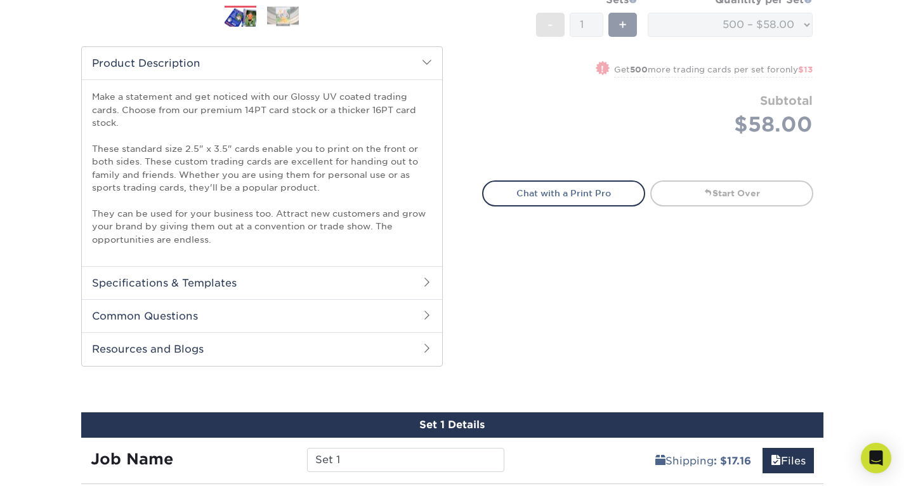
click at [253, 289] on h2 "Specifications & Templates" at bounding box center [262, 282] width 361 height 33
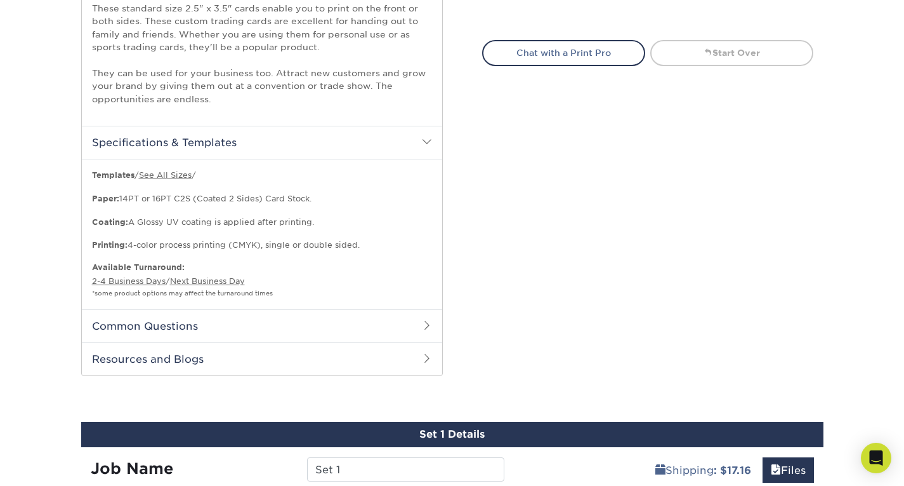
scroll to position [444, 0]
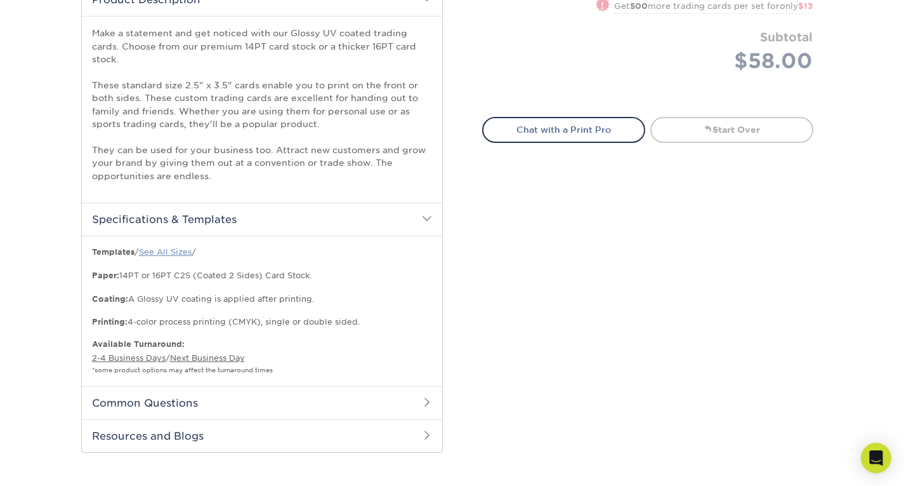
click at [169, 249] on link "See All Sizes" at bounding box center [165, 252] width 53 height 10
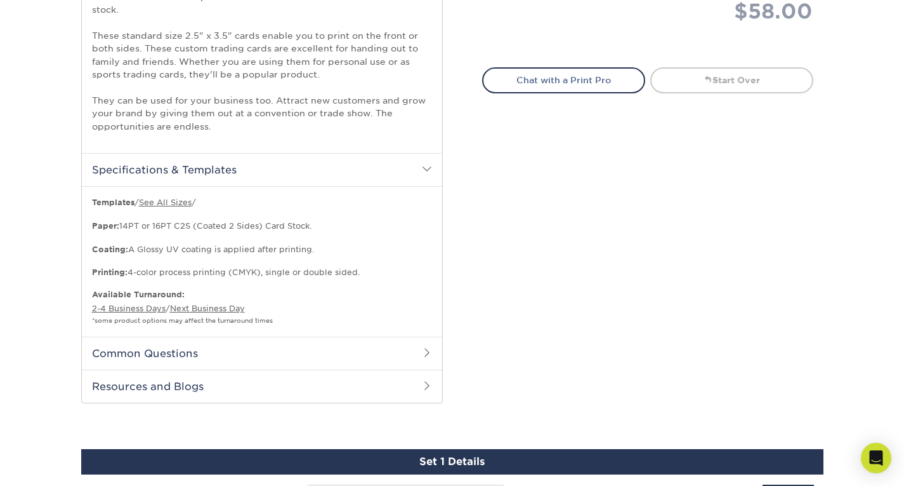
scroll to position [508, 0]
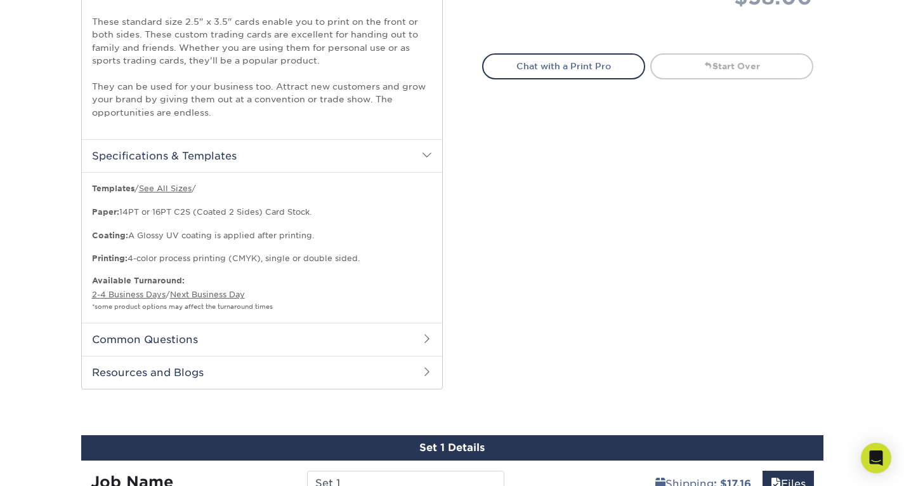
click at [203, 349] on h2 "Common Questions" at bounding box center [262, 338] width 361 height 33
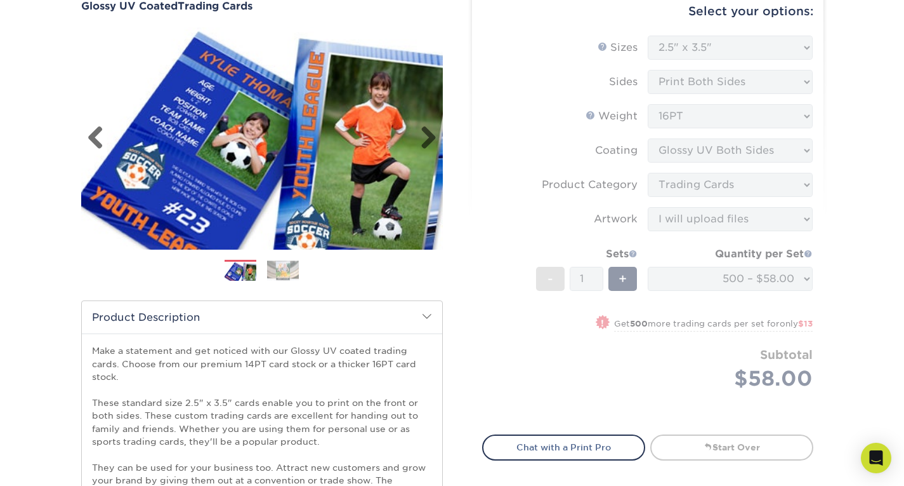
scroll to position [0, 0]
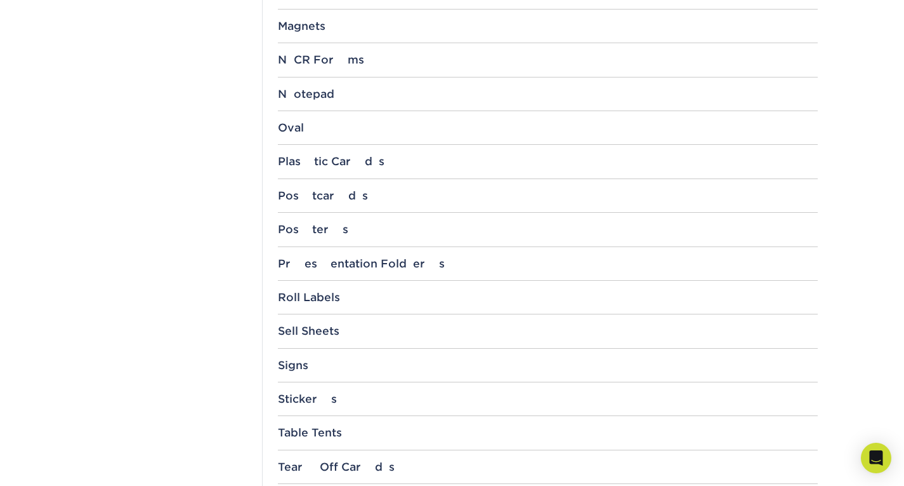
scroll to position [1269, 0]
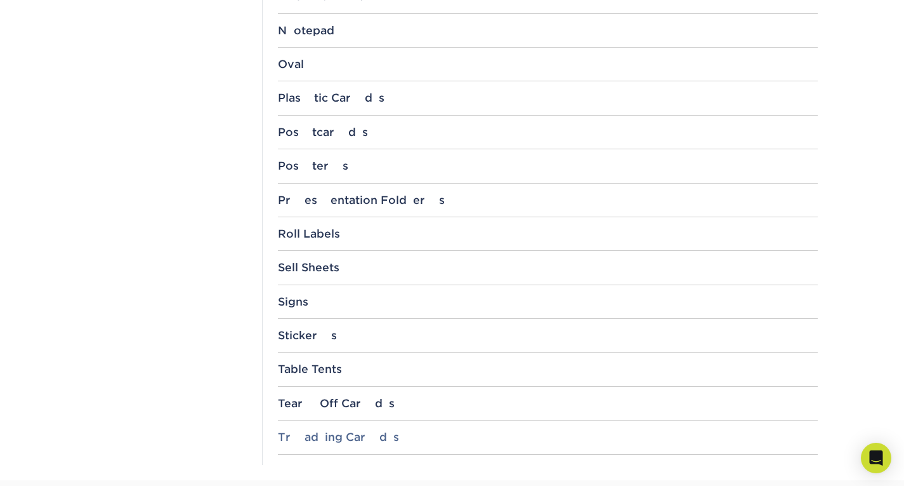
click at [334, 430] on div "Trading Cards" at bounding box center [548, 436] width 540 height 13
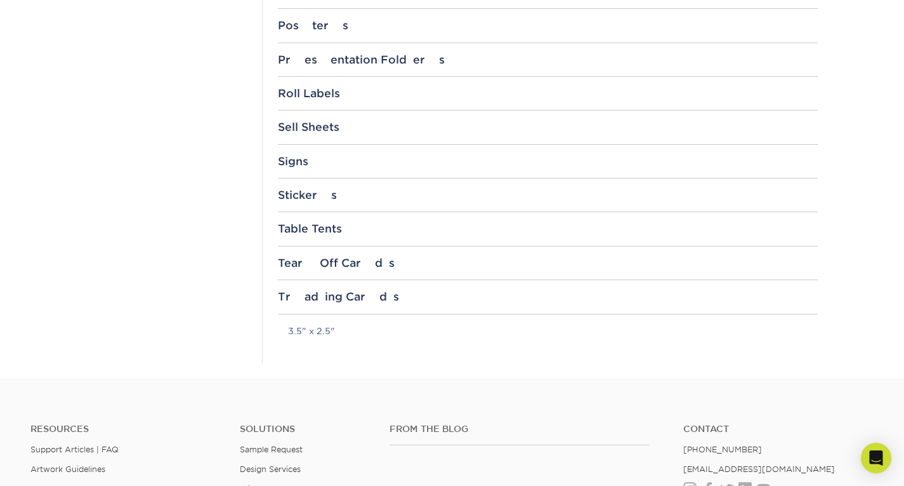
scroll to position [1460, 0]
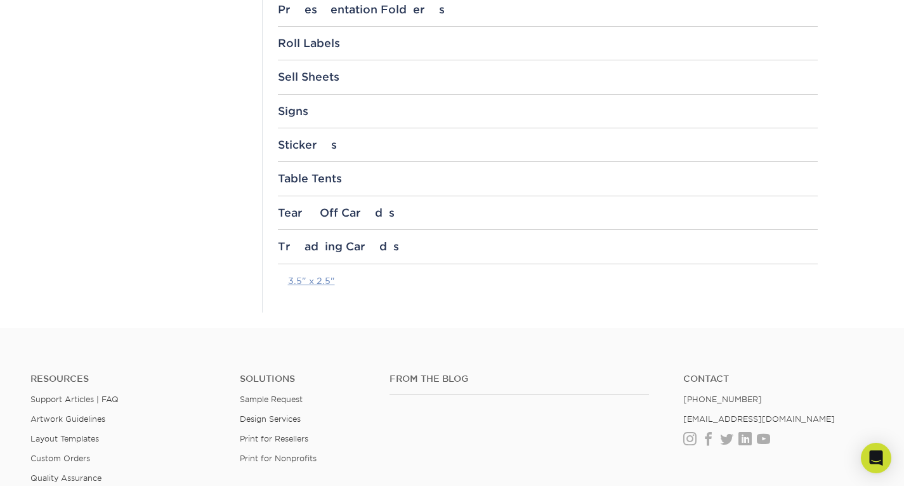
click at [315, 279] on link "3.5" x 2.5"" at bounding box center [311, 280] width 47 height 10
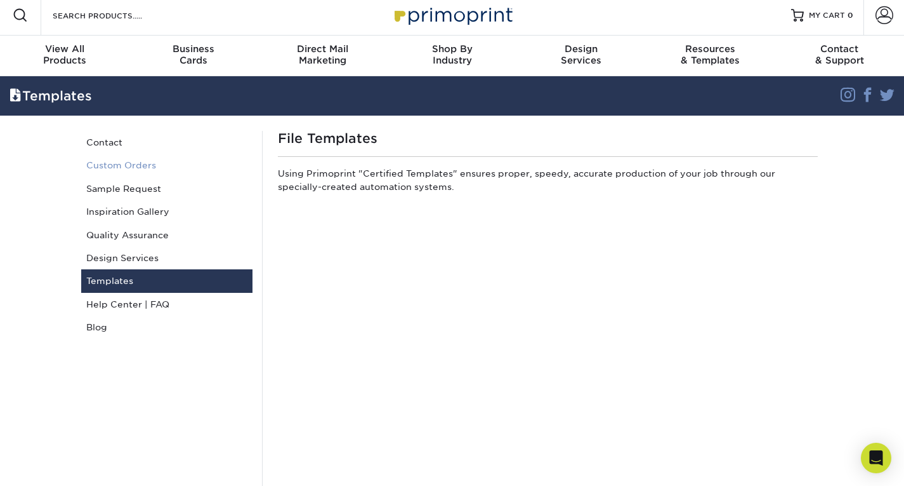
scroll to position [0, 0]
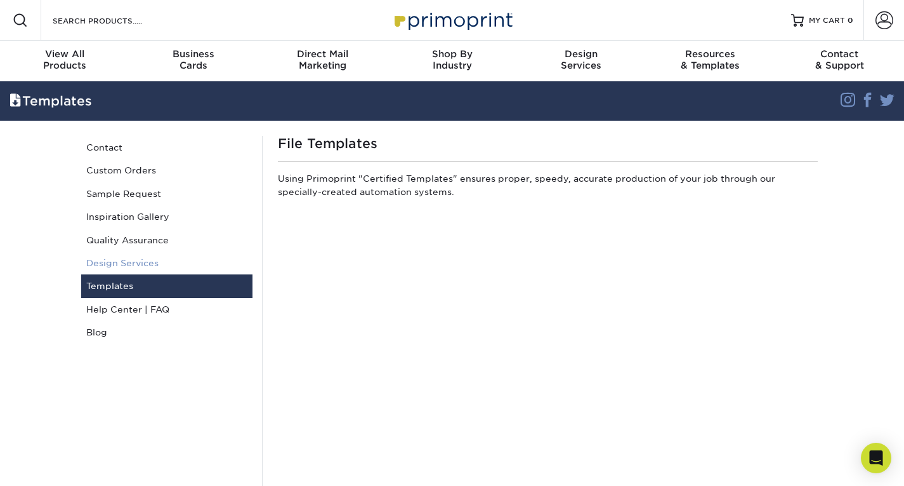
click at [128, 260] on link "Design Services" at bounding box center [166, 262] width 171 height 23
click at [138, 258] on link "Design Services" at bounding box center [166, 262] width 171 height 23
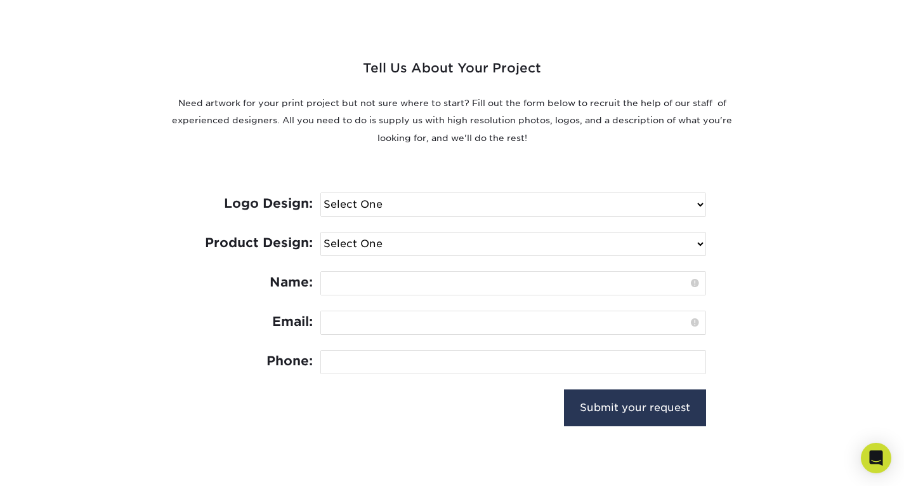
scroll to position [444, 0]
